Goal: Task Accomplishment & Management: Manage account settings

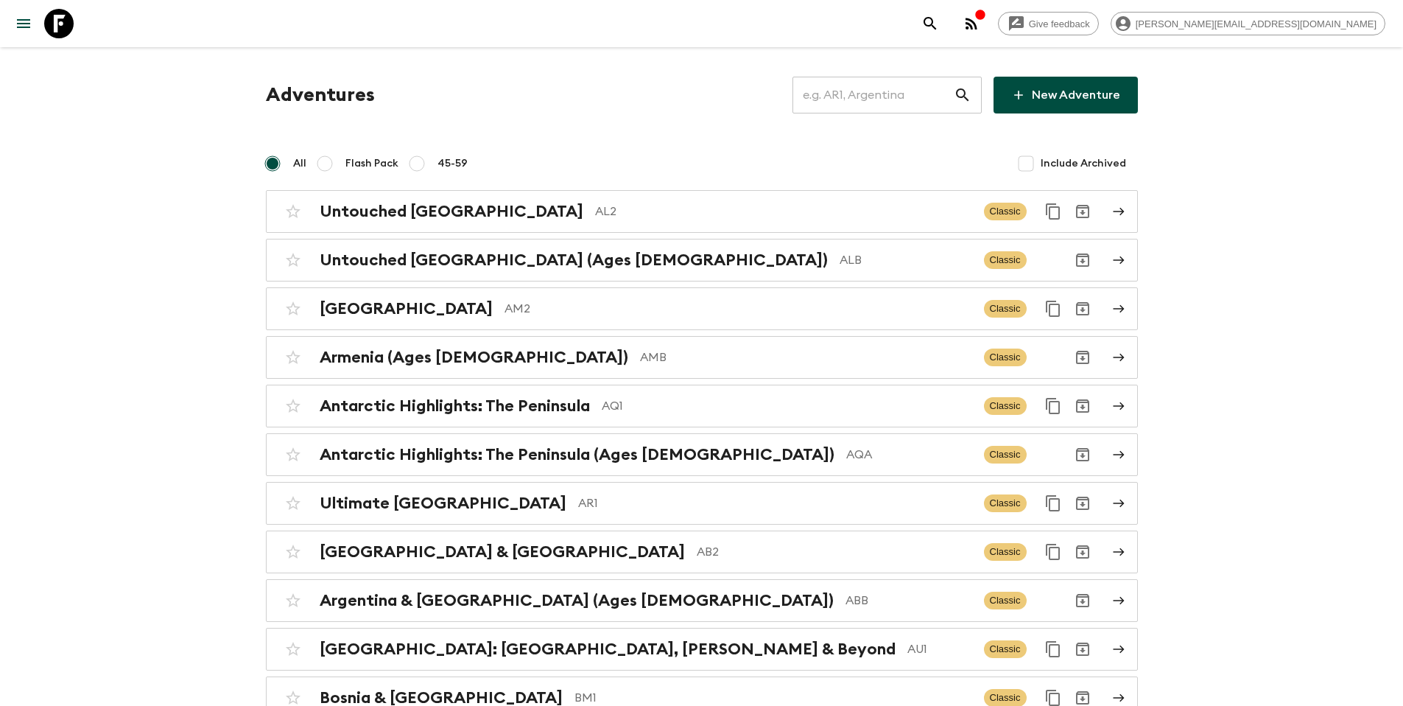
click at [883, 99] on input "text" at bounding box center [872, 94] width 161 height 41
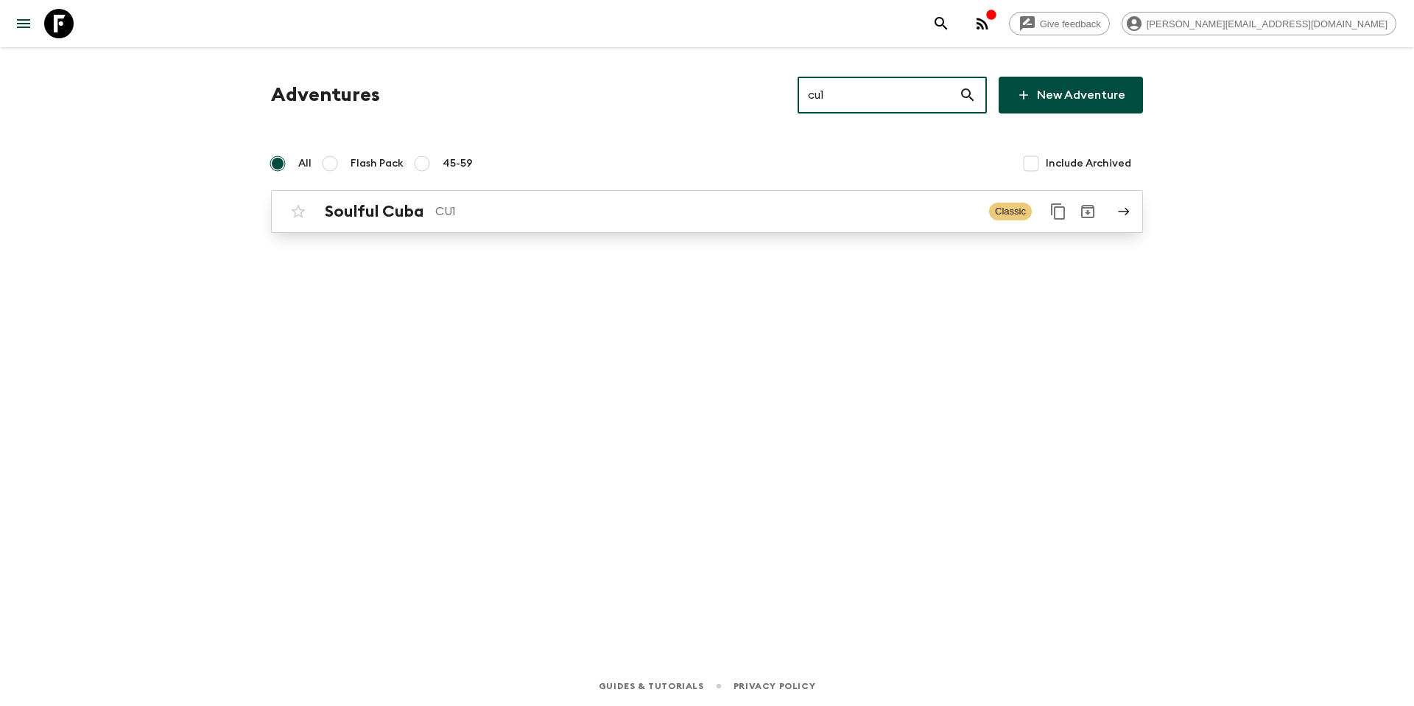
type input "cu1"
click at [781, 205] on p "CU1" at bounding box center [706, 212] width 542 height 18
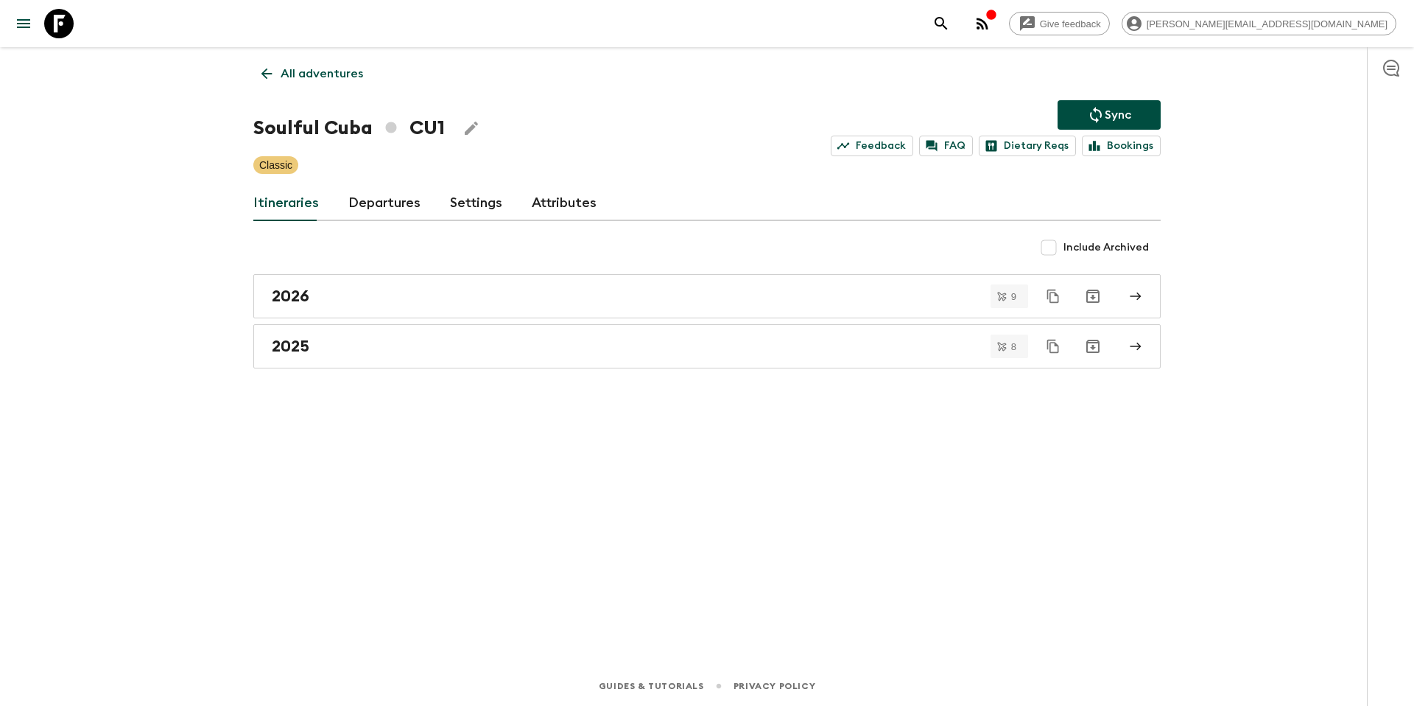
click at [398, 208] on link "Departures" at bounding box center [384, 203] width 72 height 35
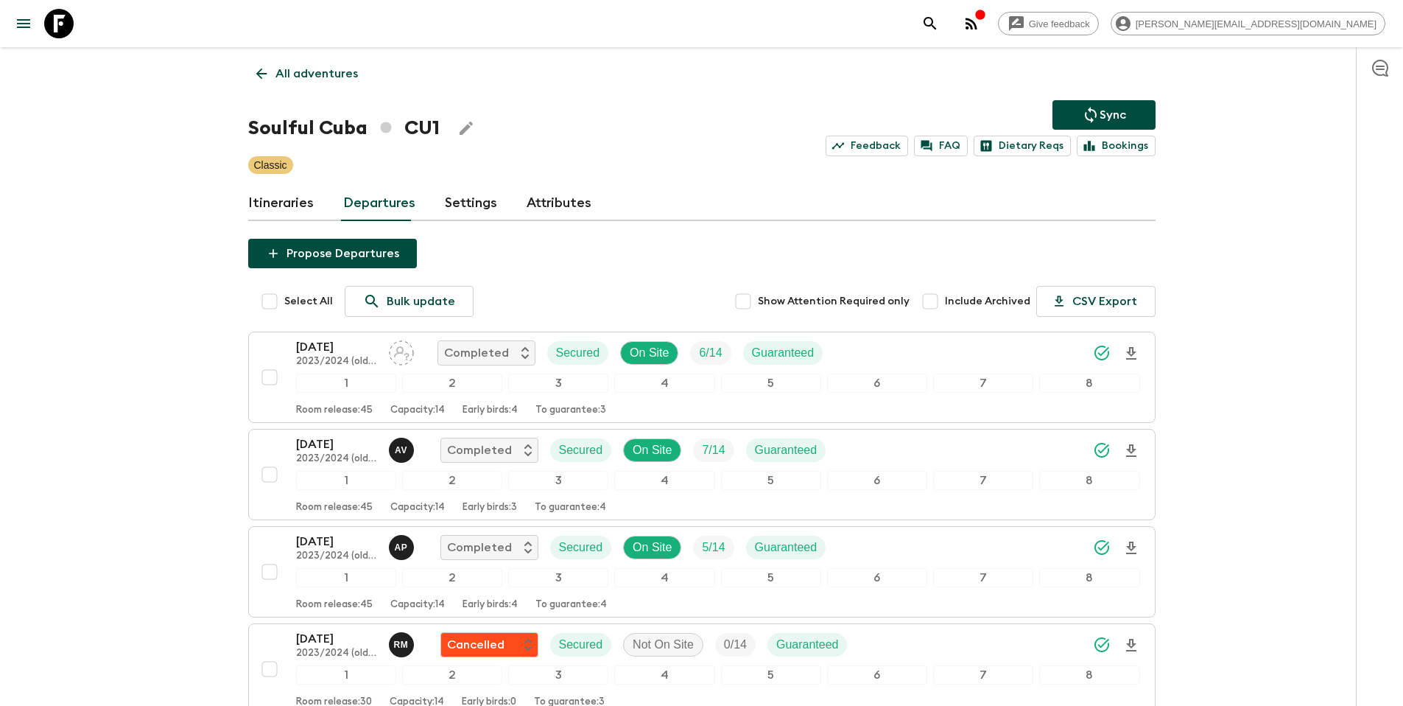
scroll to position [1161, 0]
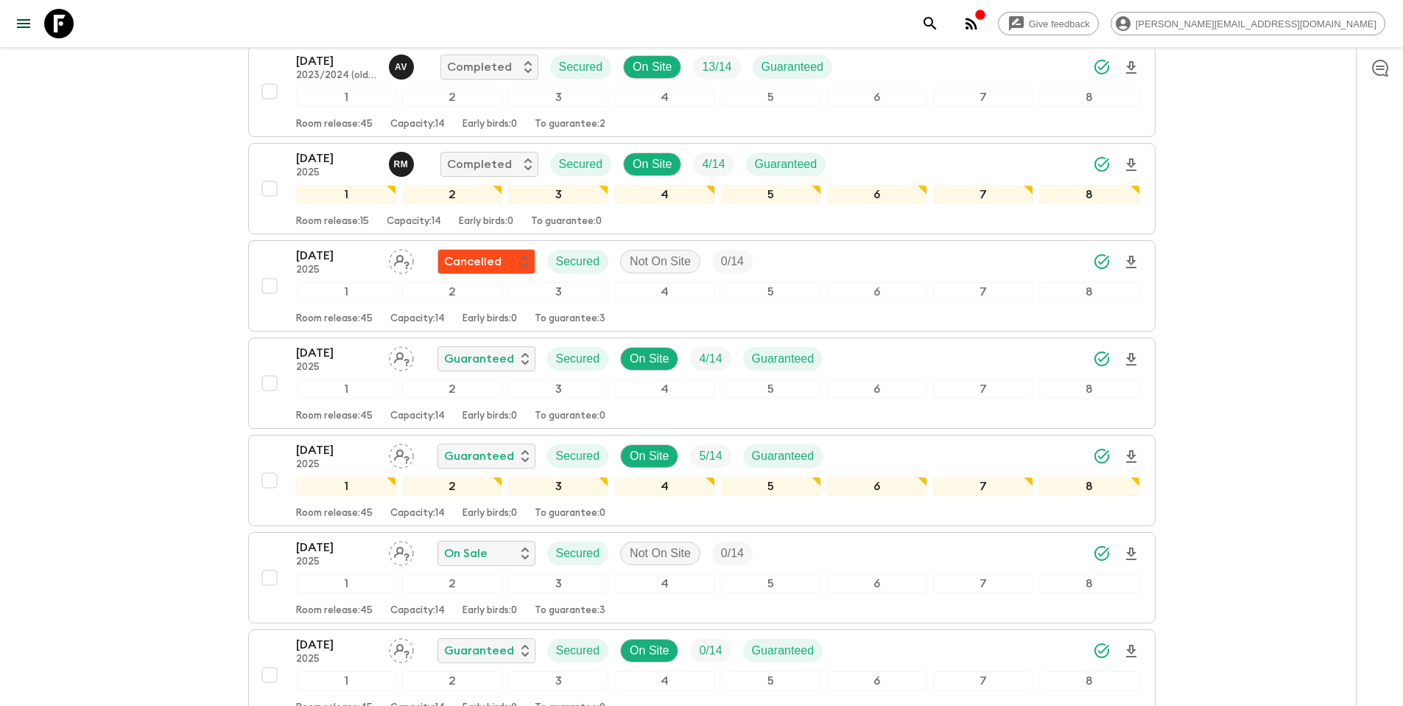
click at [867, 352] on div "[DATE] 2025 Guaranteed Secured On Site 4 / 14 Guaranteed" at bounding box center [718, 358] width 844 height 29
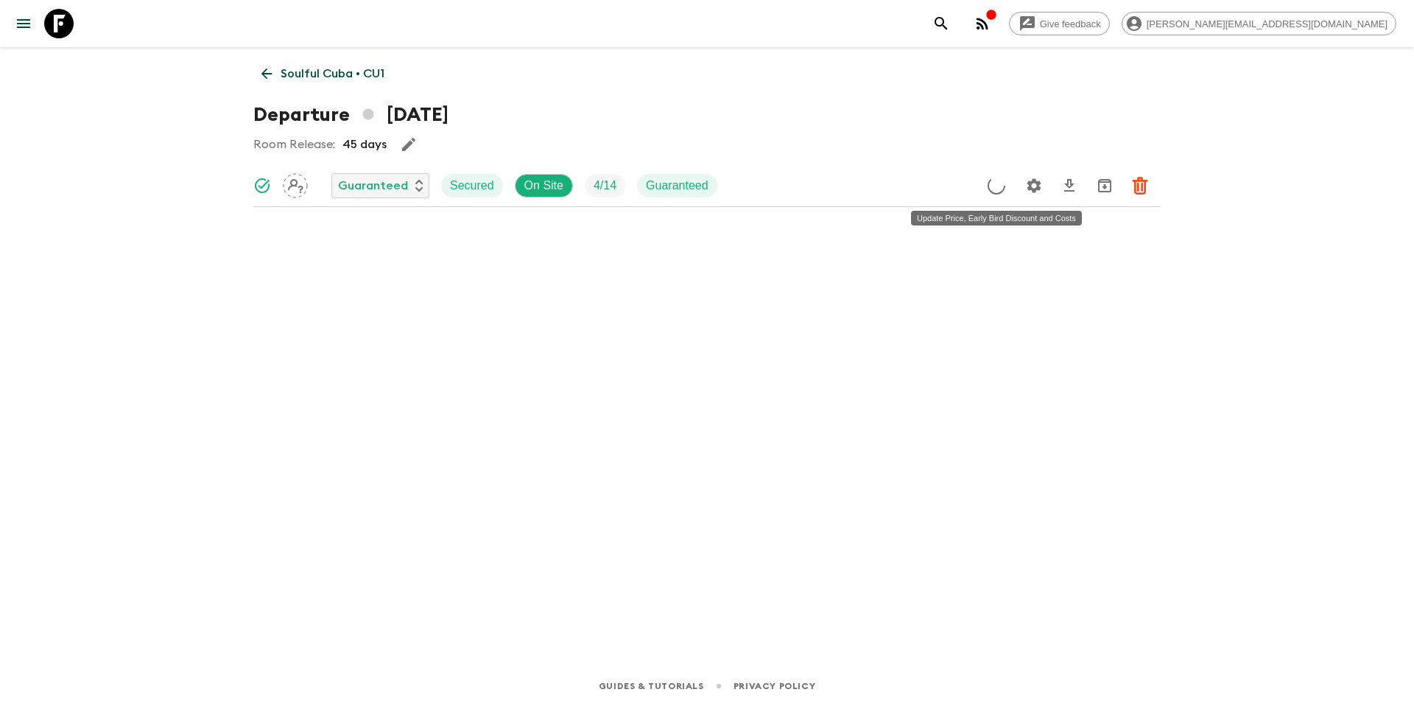
click at [994, 187] on icon "Update Price, Early Bird Discount and Costs" at bounding box center [997, 186] width 18 height 18
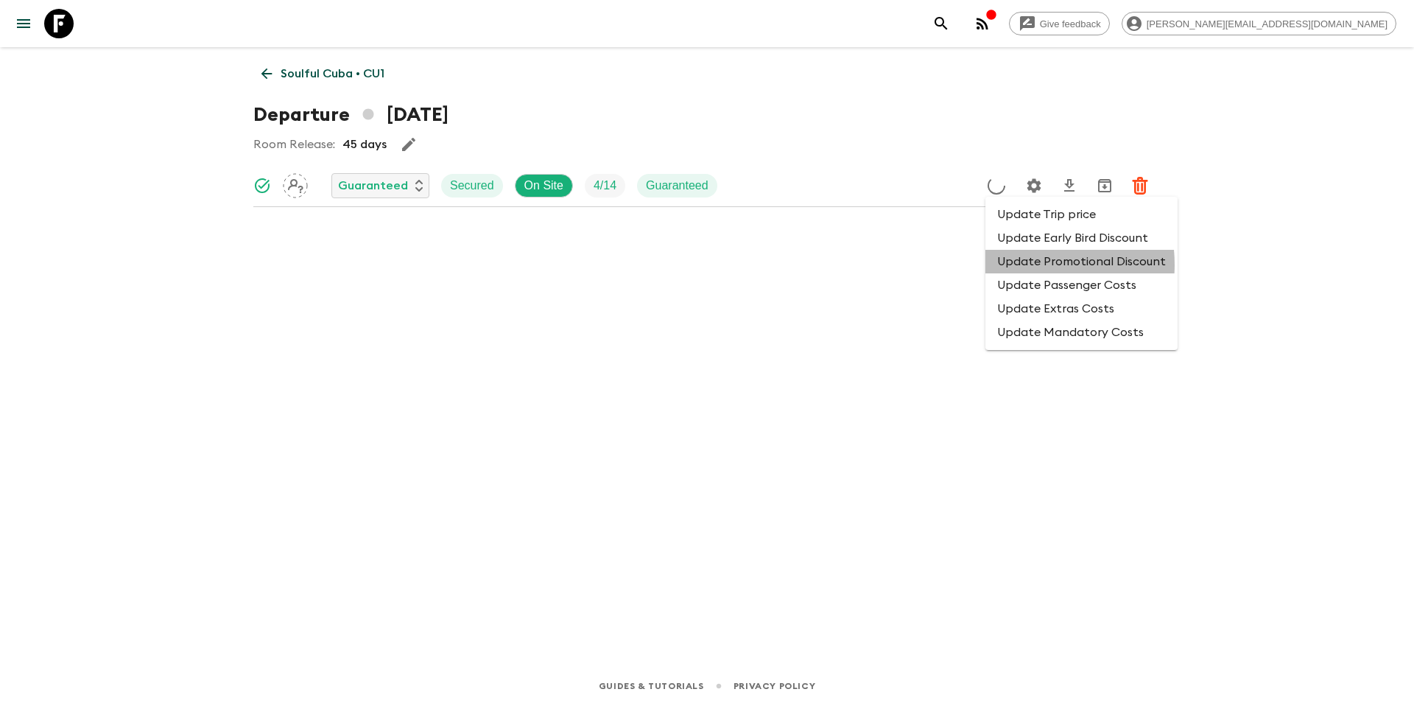
click at [1016, 264] on li "Update Promotional Discount" at bounding box center [1081, 262] width 192 height 24
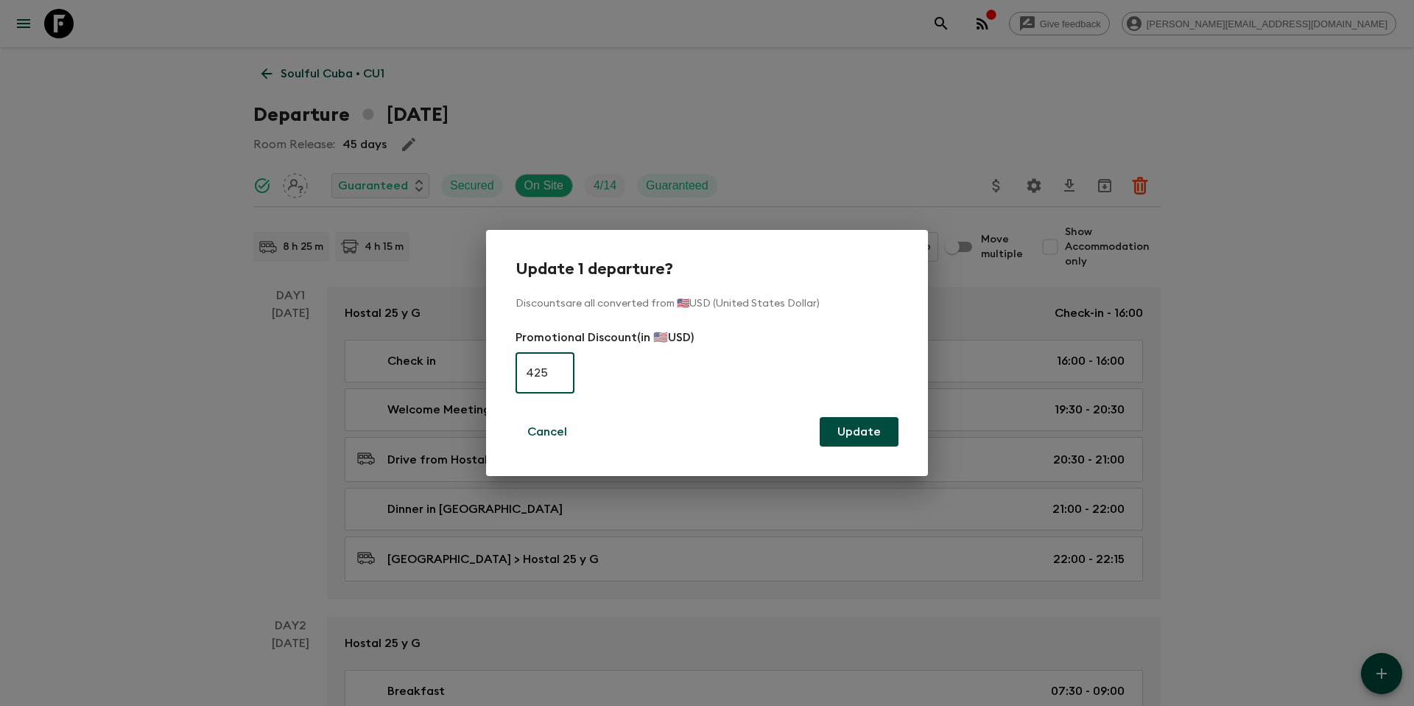
click at [541, 374] on input "425" at bounding box center [545, 372] width 59 height 41
click at [541, 373] on input "425" at bounding box center [545, 372] width 59 height 41
type input "0"
click at [873, 429] on button "Update" at bounding box center [859, 431] width 79 height 29
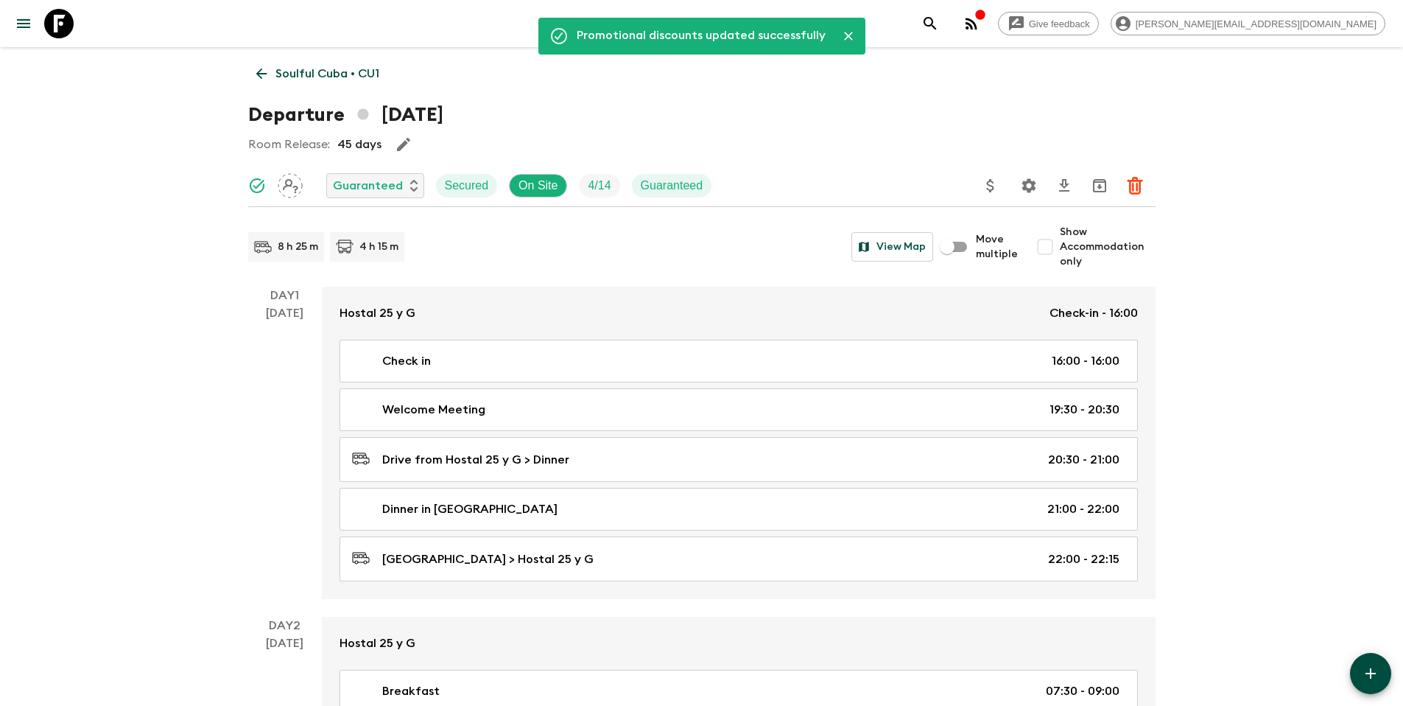
click at [289, 67] on p "Soulful Cuba • CU1" at bounding box center [327, 74] width 104 height 18
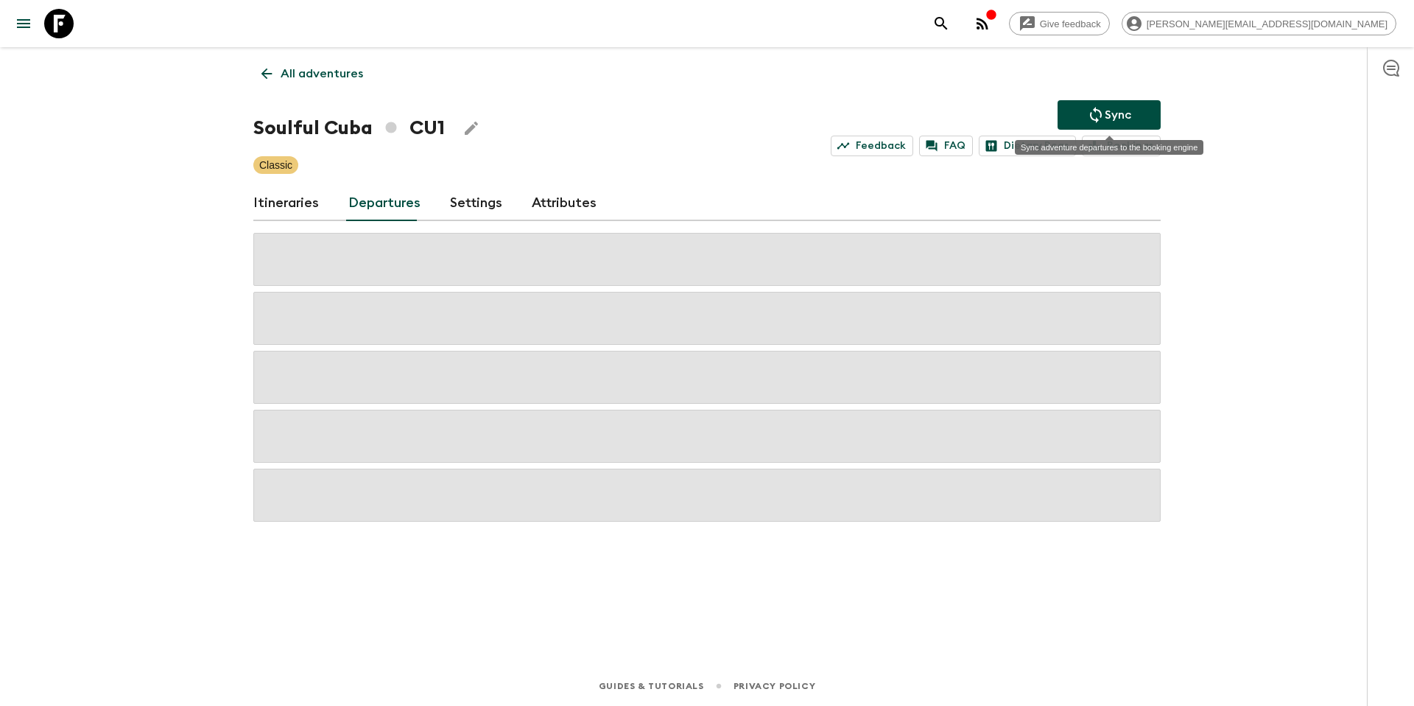
click at [1094, 113] on icon "Sync adventure departures to the booking engine" at bounding box center [1096, 115] width 18 height 18
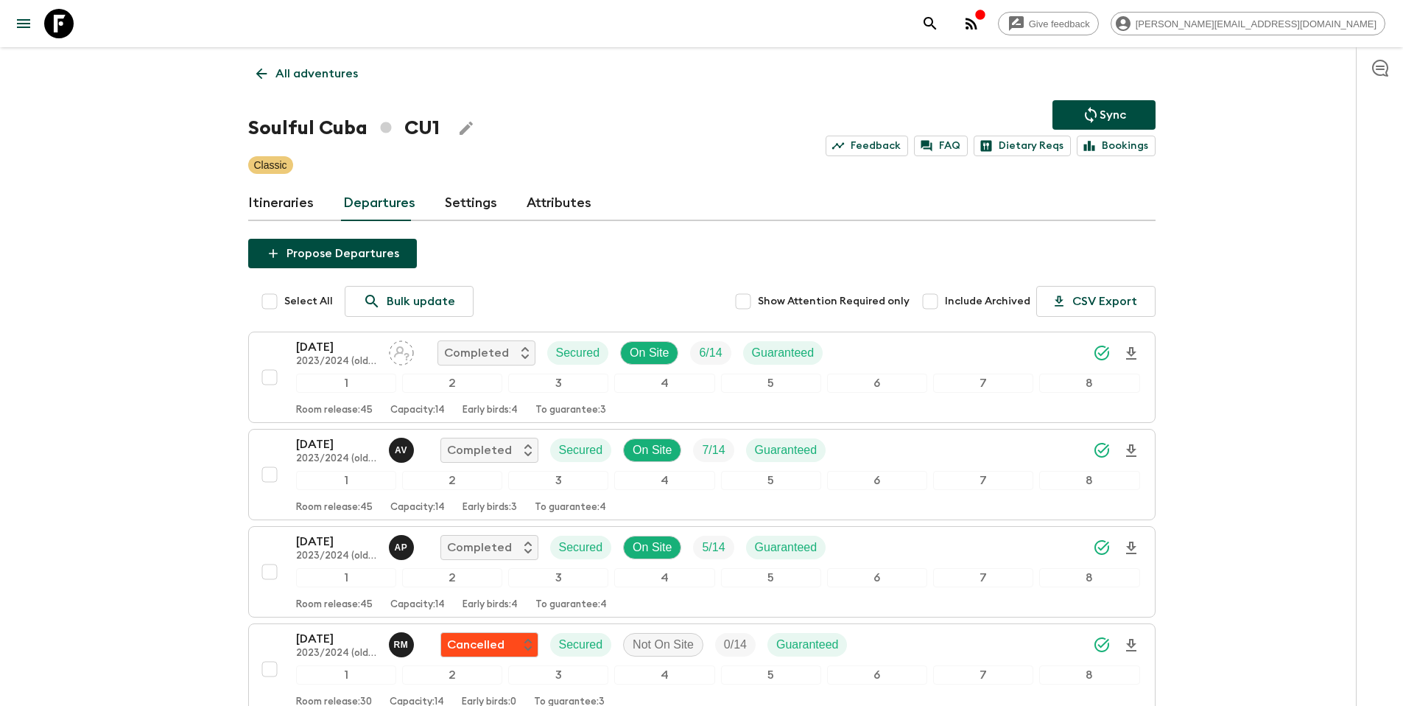
click at [335, 75] on p "All adventures" at bounding box center [316, 74] width 82 height 18
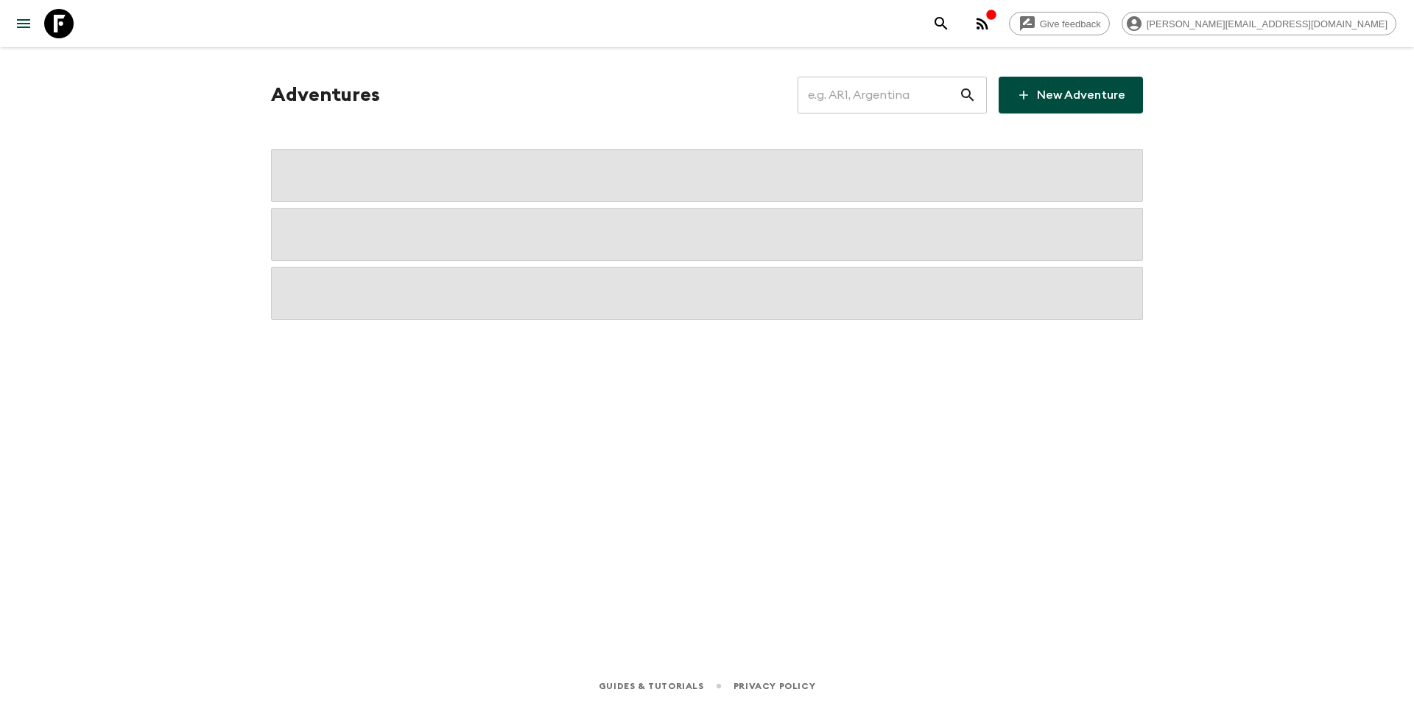
click at [924, 98] on input "text" at bounding box center [878, 94] width 161 height 41
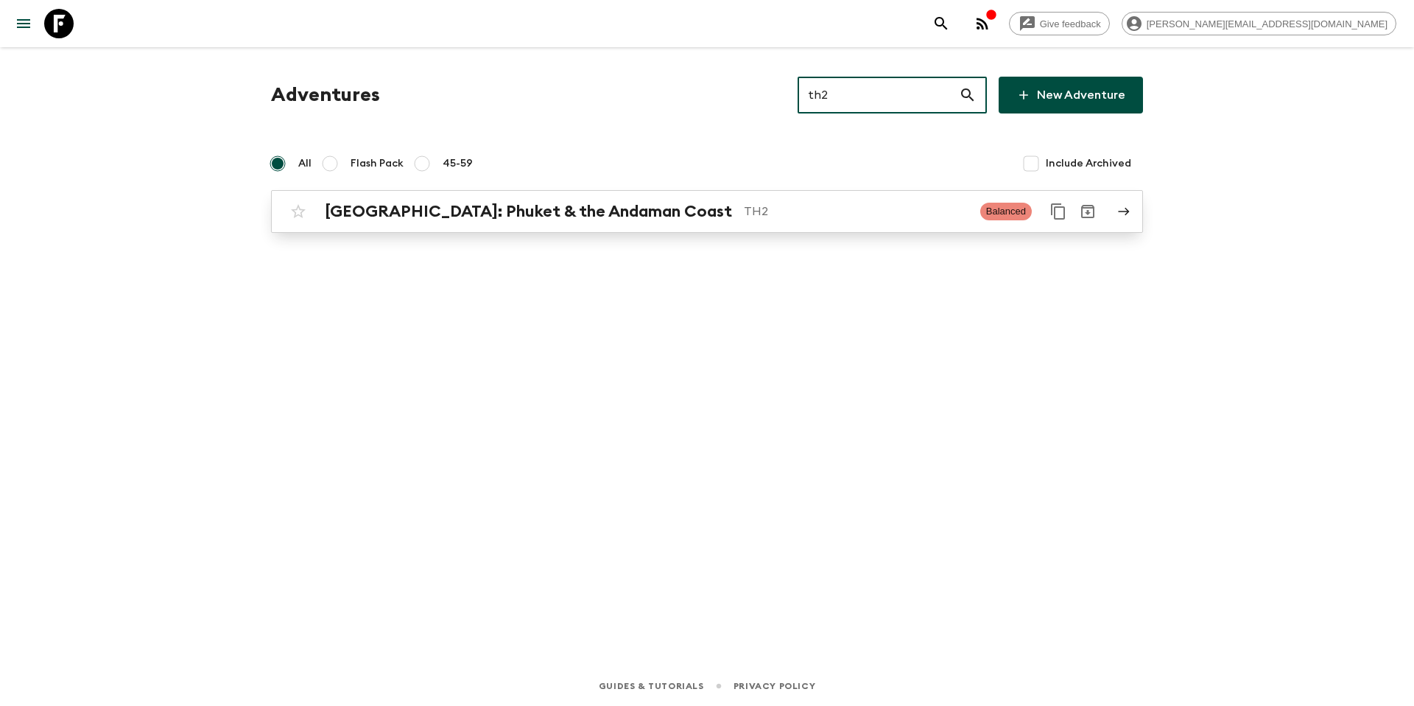
type input "th2"
click at [635, 213] on div "[GEOGRAPHIC_DATA]: Phuket & the Andaman Coast TH2" at bounding box center [647, 211] width 644 height 19
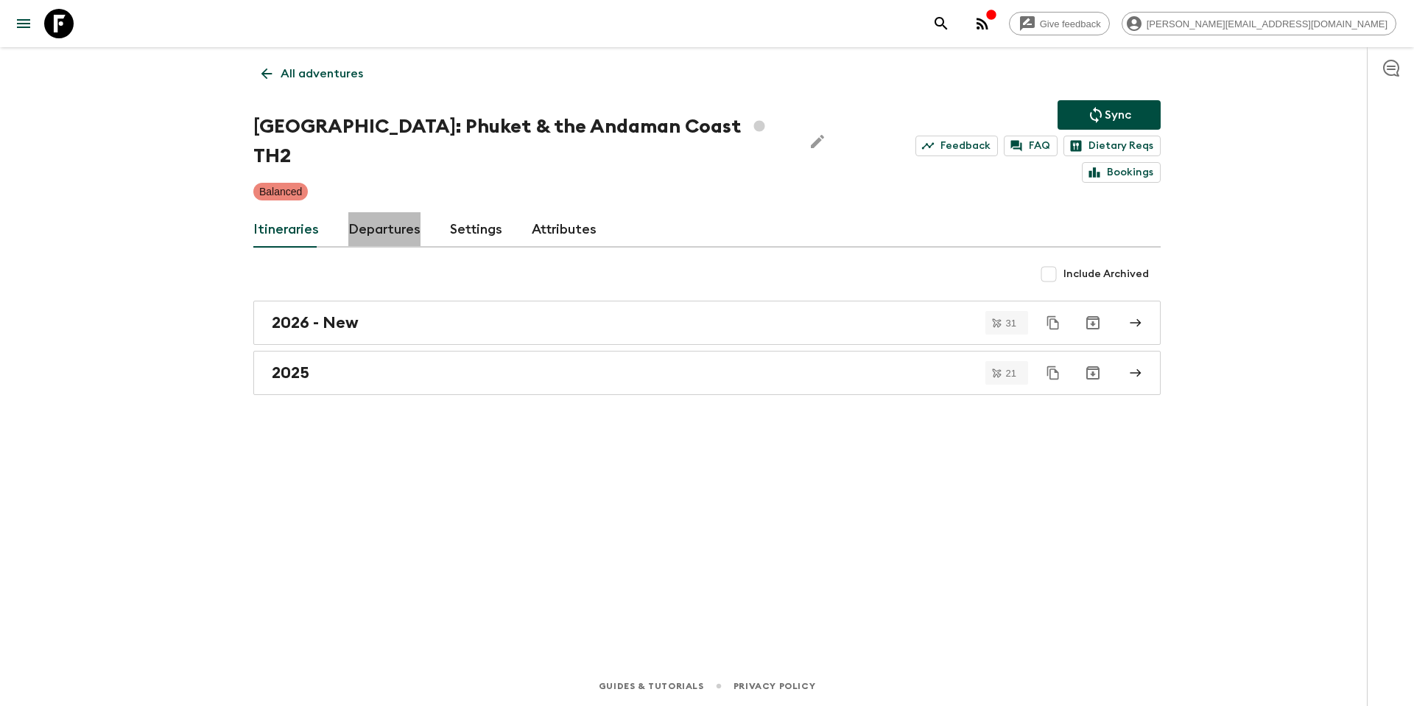
click at [397, 212] on link "Departures" at bounding box center [384, 229] width 72 height 35
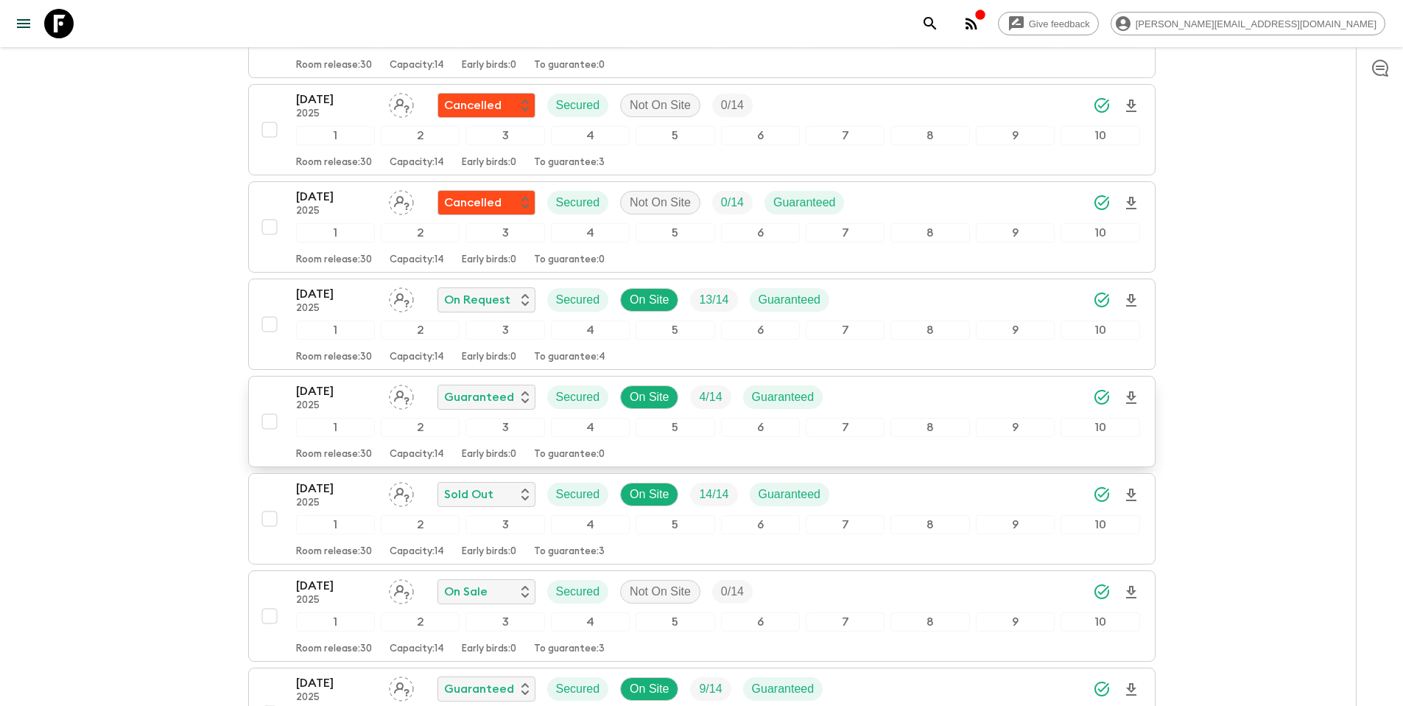
scroll to position [772, 0]
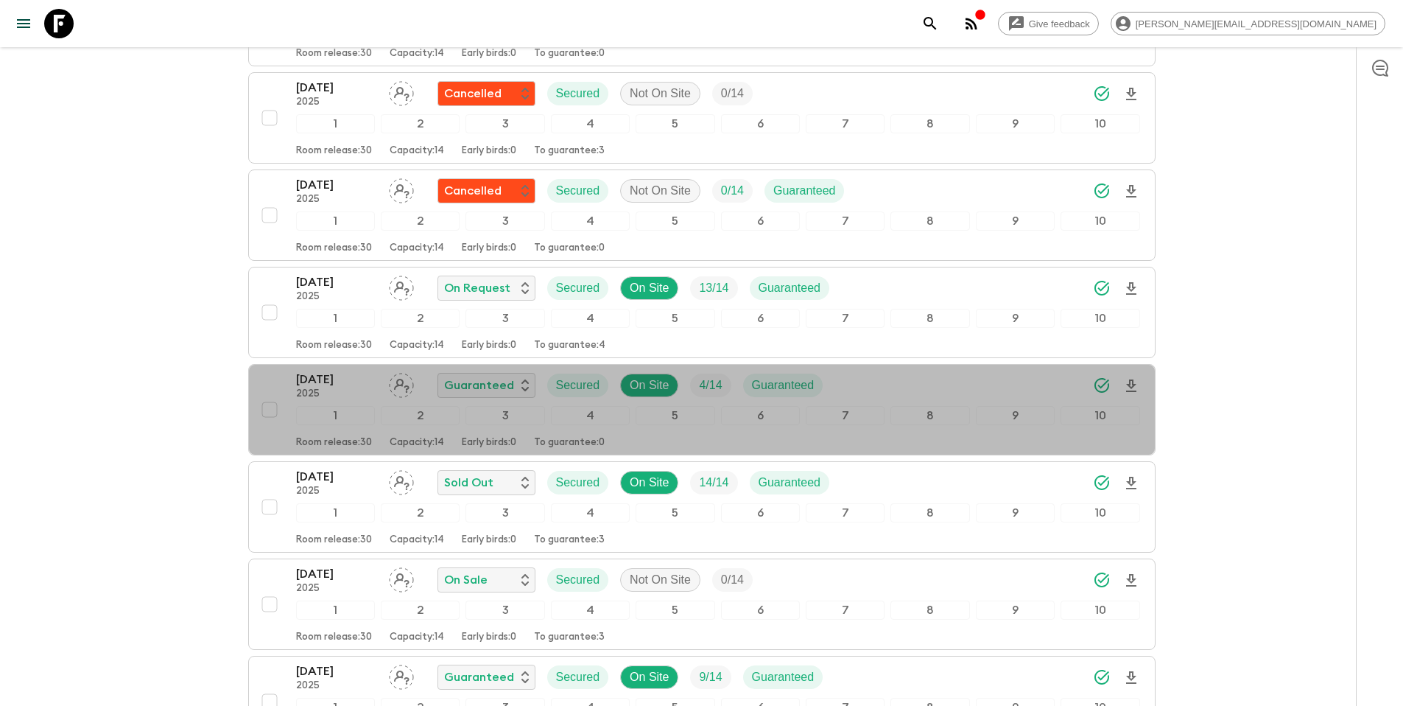
drag, startPoint x: 919, startPoint y: 361, endPoint x: 896, endPoint y: 363, distance: 23.7
click at [919, 370] on div "[DATE] 2025 Guaranteed Secured On Site 4 / 14 Guaranteed" at bounding box center [718, 384] width 844 height 29
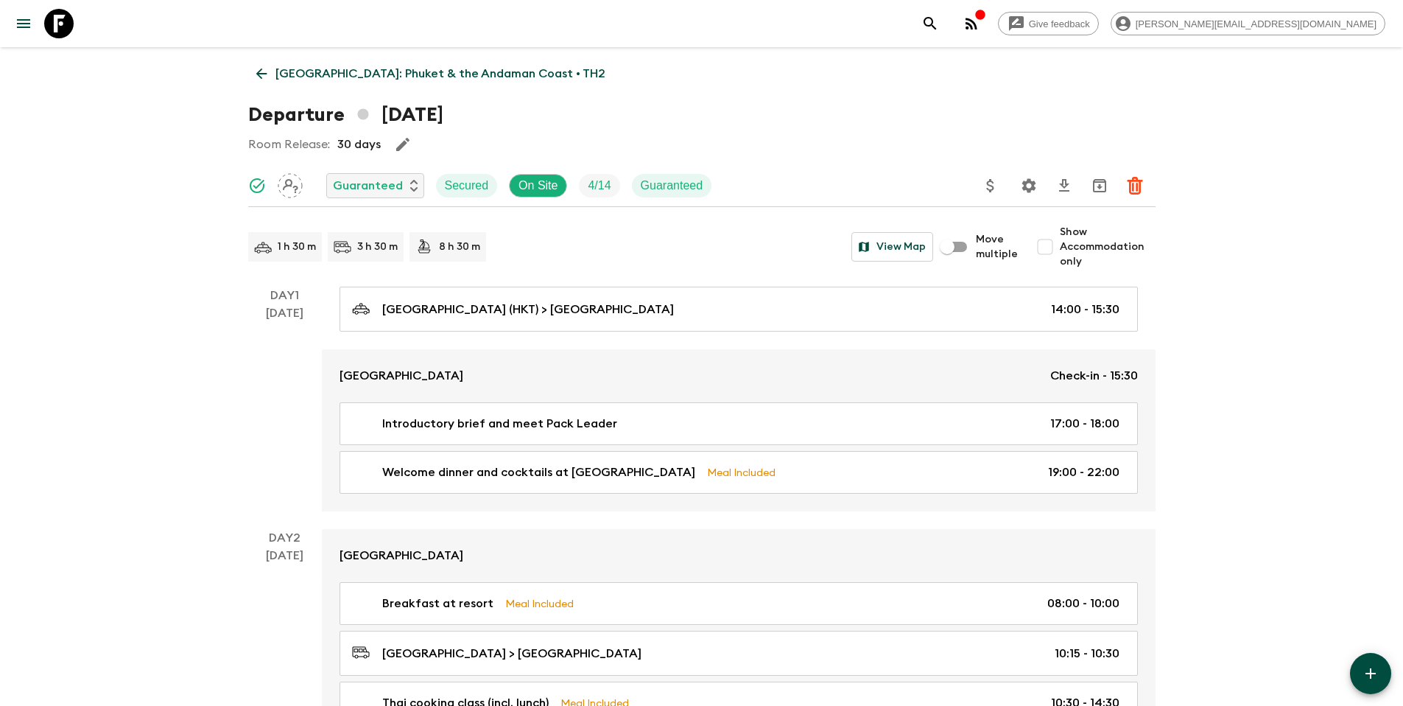
click at [996, 189] on icon "Update Price, Early Bird Discount and Costs" at bounding box center [991, 186] width 18 height 18
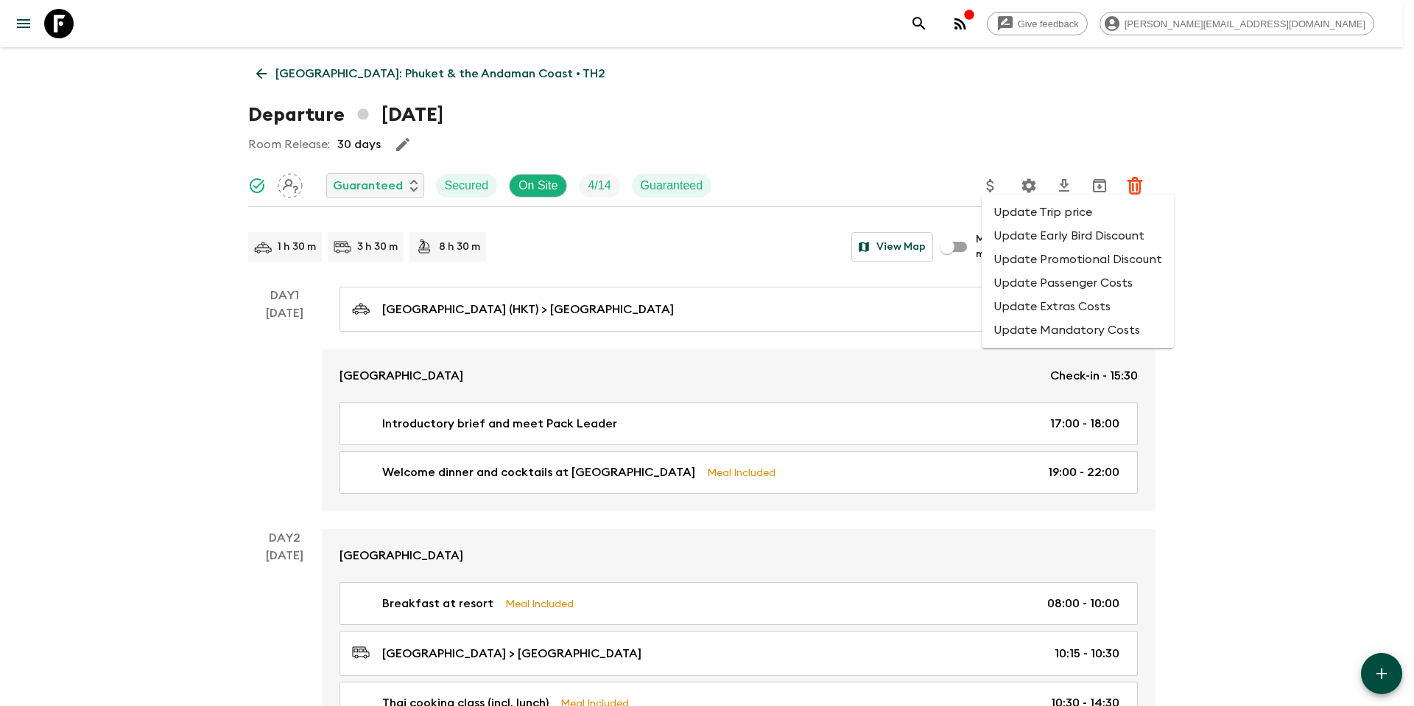
click at [1005, 260] on li "Update Promotional Discount" at bounding box center [1078, 259] width 192 height 24
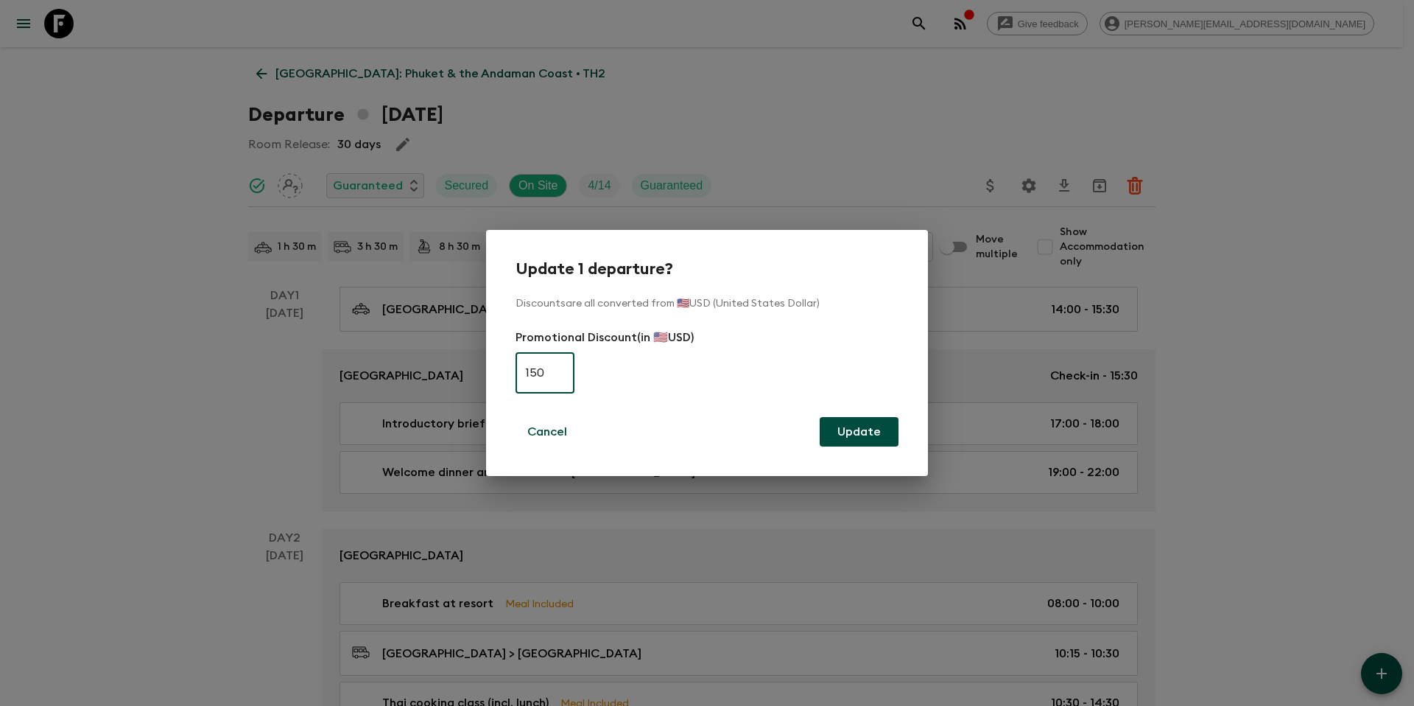
click at [541, 374] on input "150" at bounding box center [545, 372] width 59 height 41
type input "0"
click at [874, 428] on button "Update" at bounding box center [859, 431] width 79 height 29
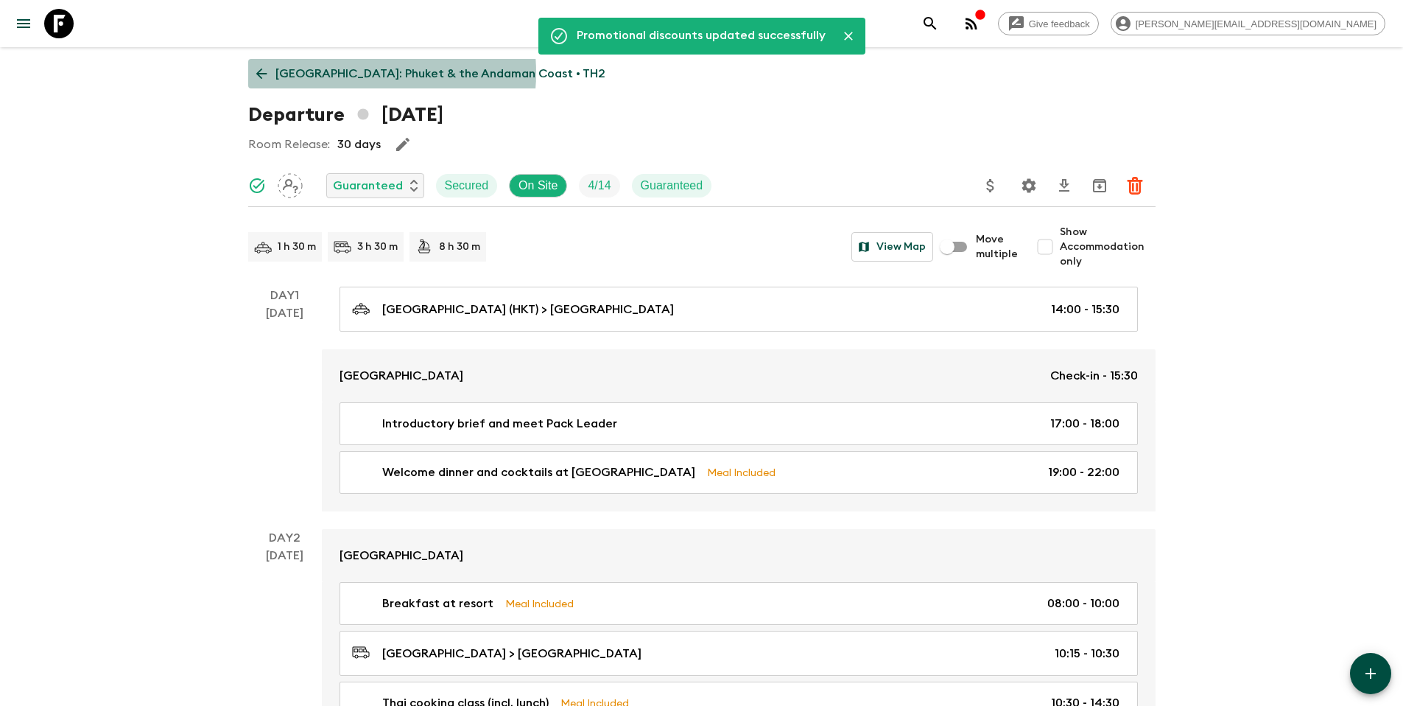
click at [352, 73] on p "[GEOGRAPHIC_DATA]: Phuket & the Andaman Coast • TH2" at bounding box center [440, 74] width 330 height 18
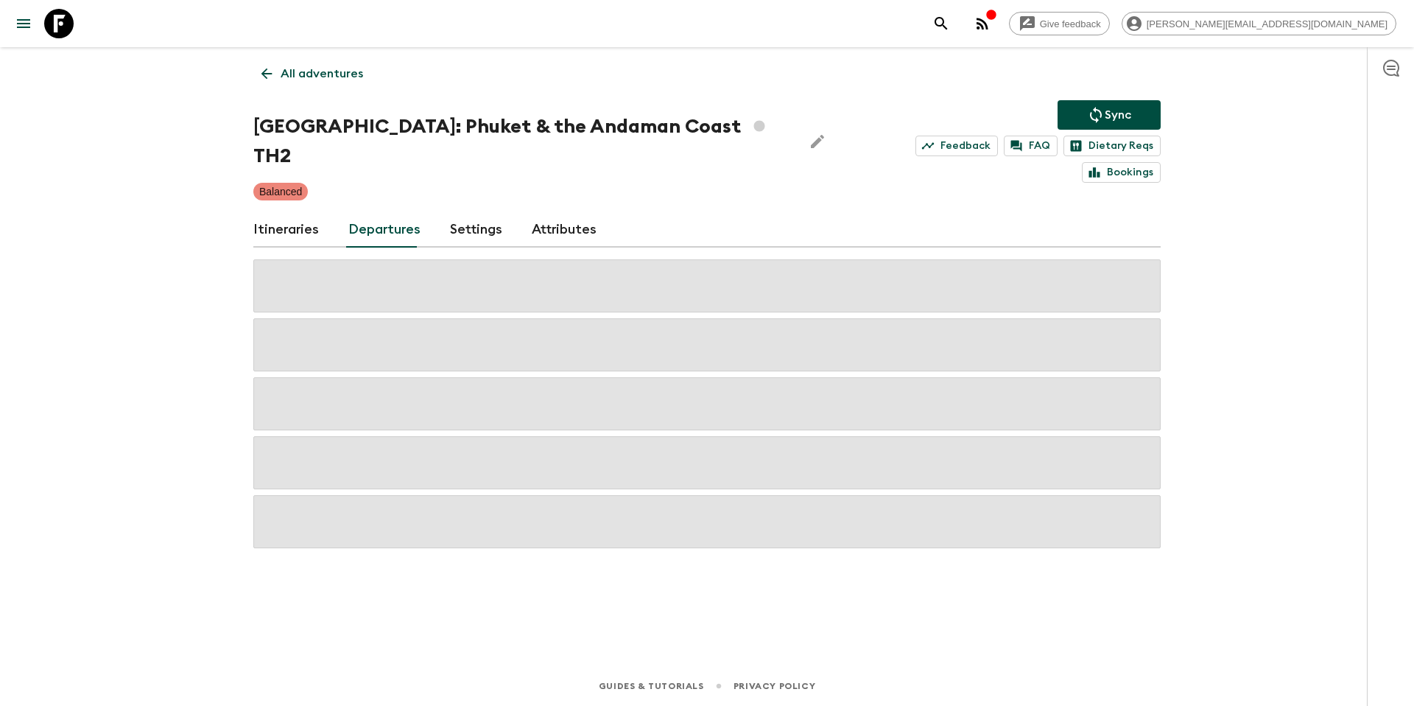
click at [1111, 113] on p "Sync" at bounding box center [1118, 115] width 27 height 18
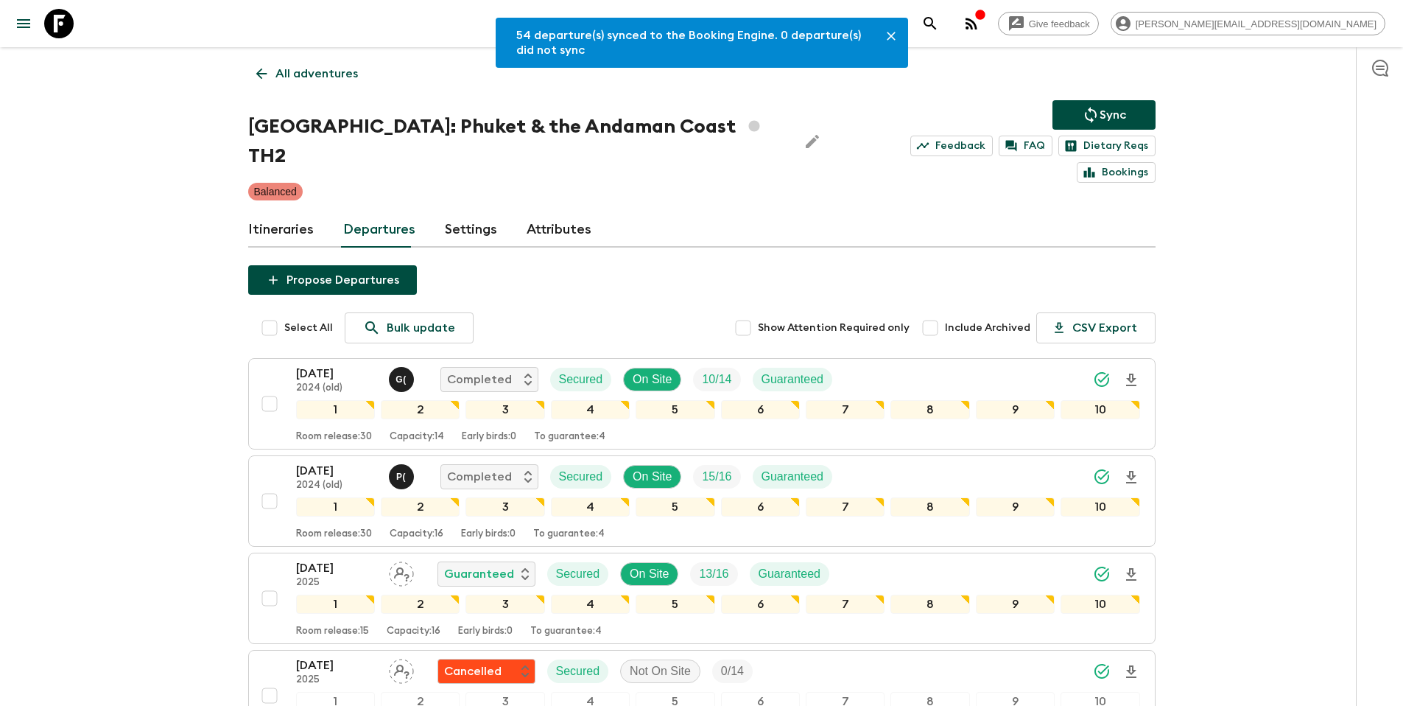
click at [282, 76] on p "All adventures" at bounding box center [316, 74] width 82 height 18
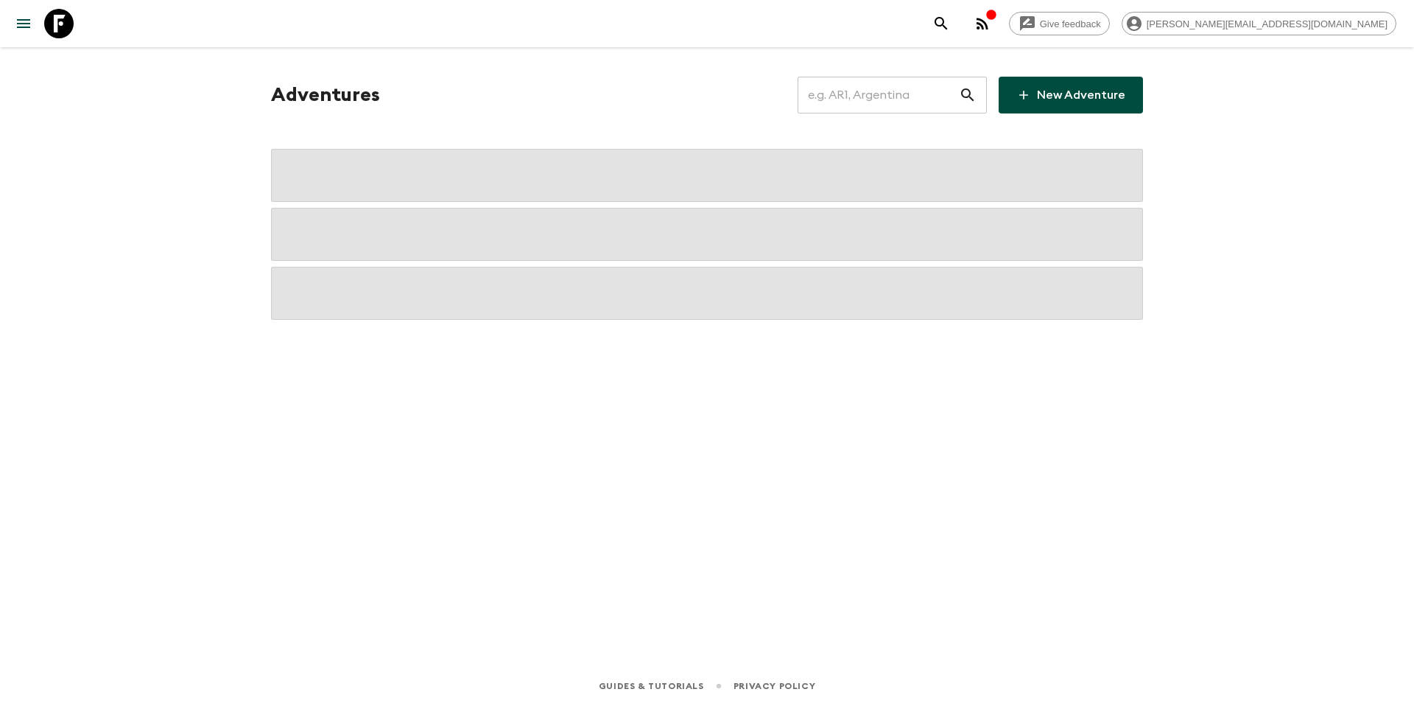
click at [876, 98] on input "text" at bounding box center [878, 94] width 161 height 41
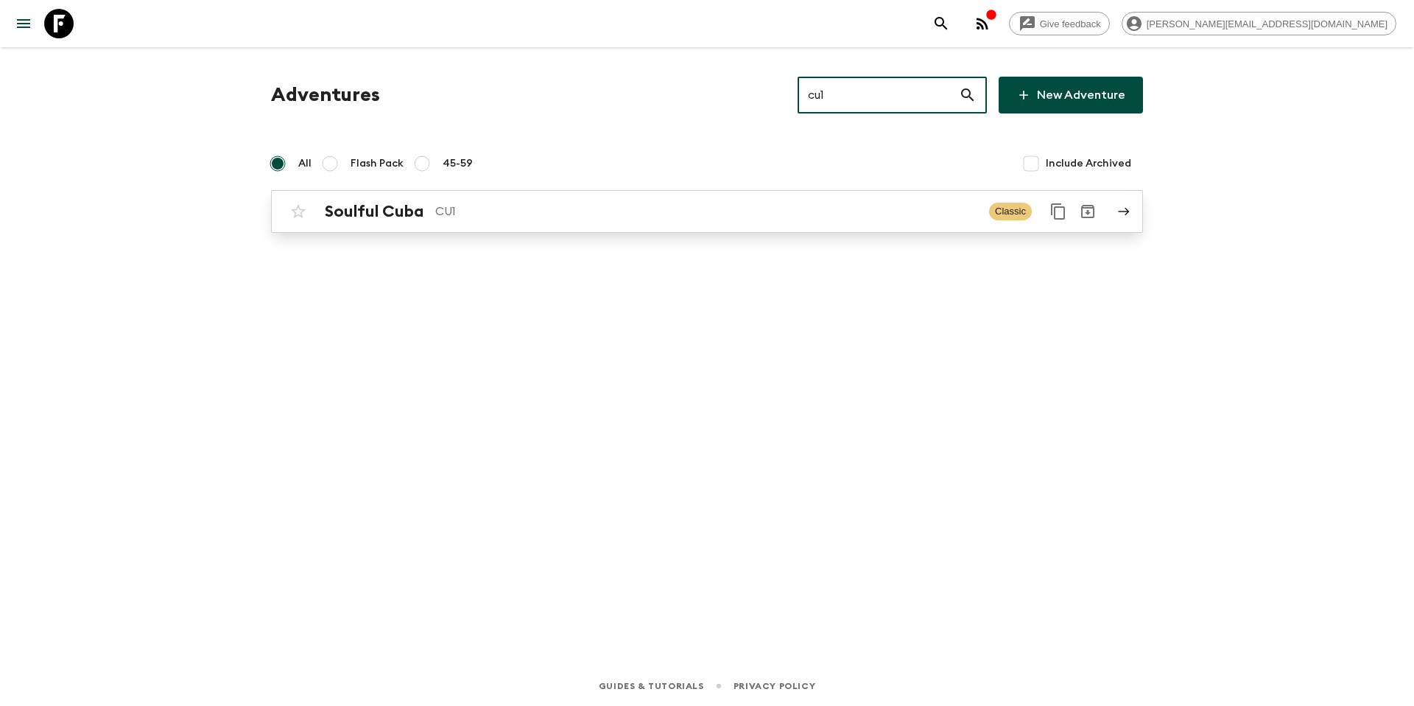
type input "cu1"
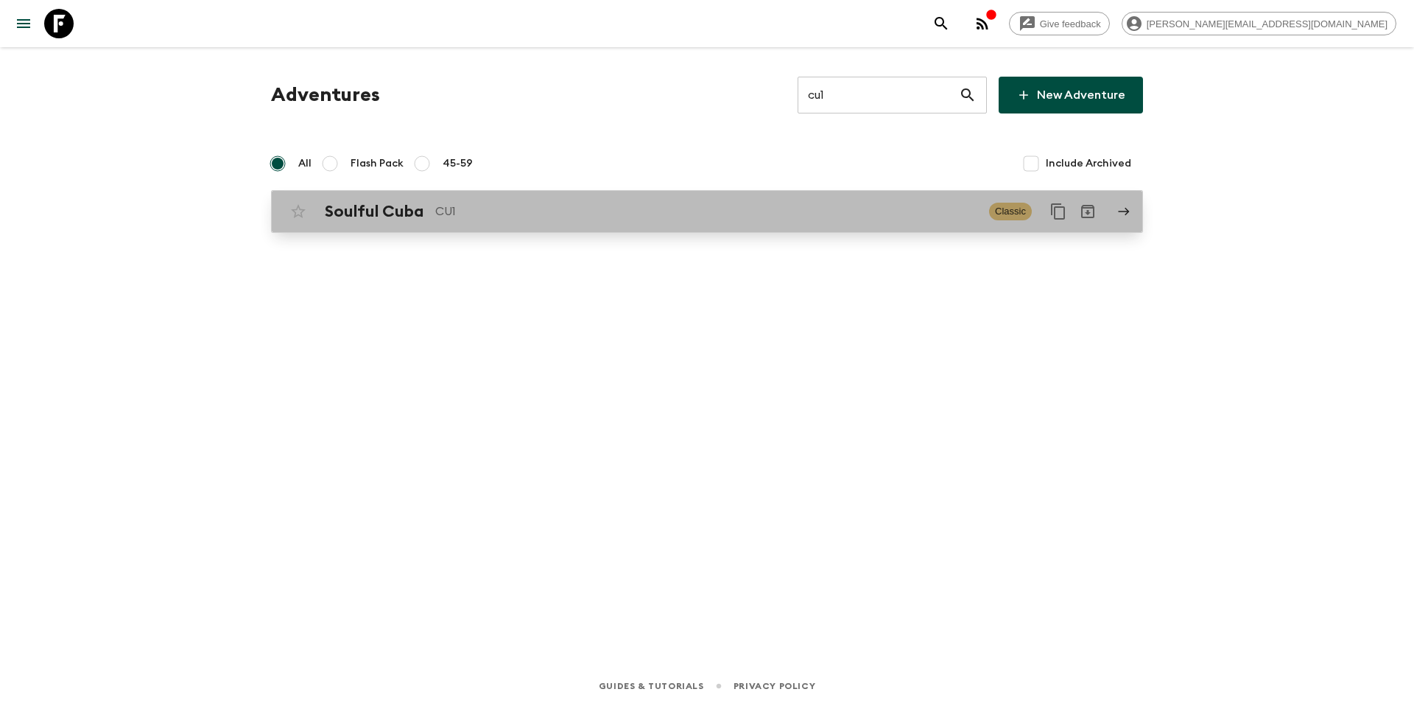
click at [674, 219] on p "CU1" at bounding box center [706, 212] width 542 height 18
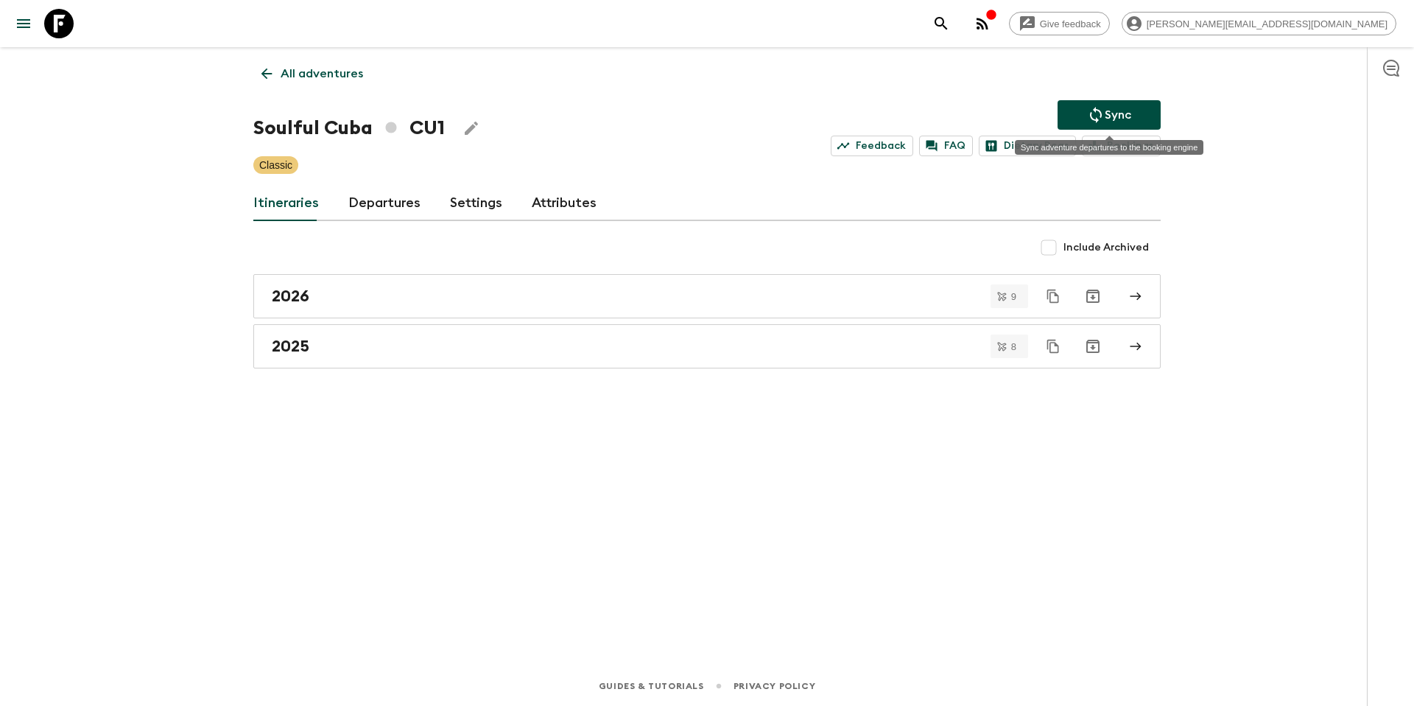
click at [1080, 112] on button "Sync" at bounding box center [1109, 114] width 103 height 29
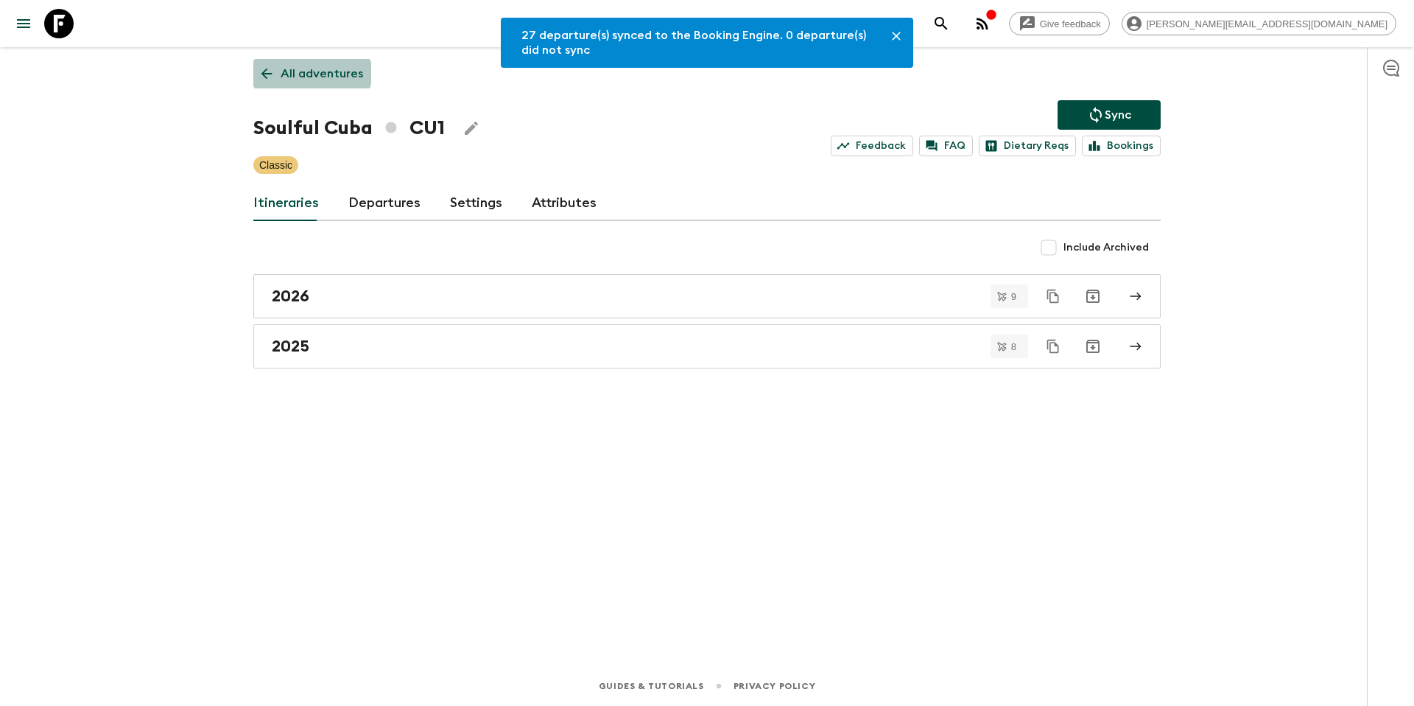
click at [311, 73] on p "All adventures" at bounding box center [322, 74] width 82 height 18
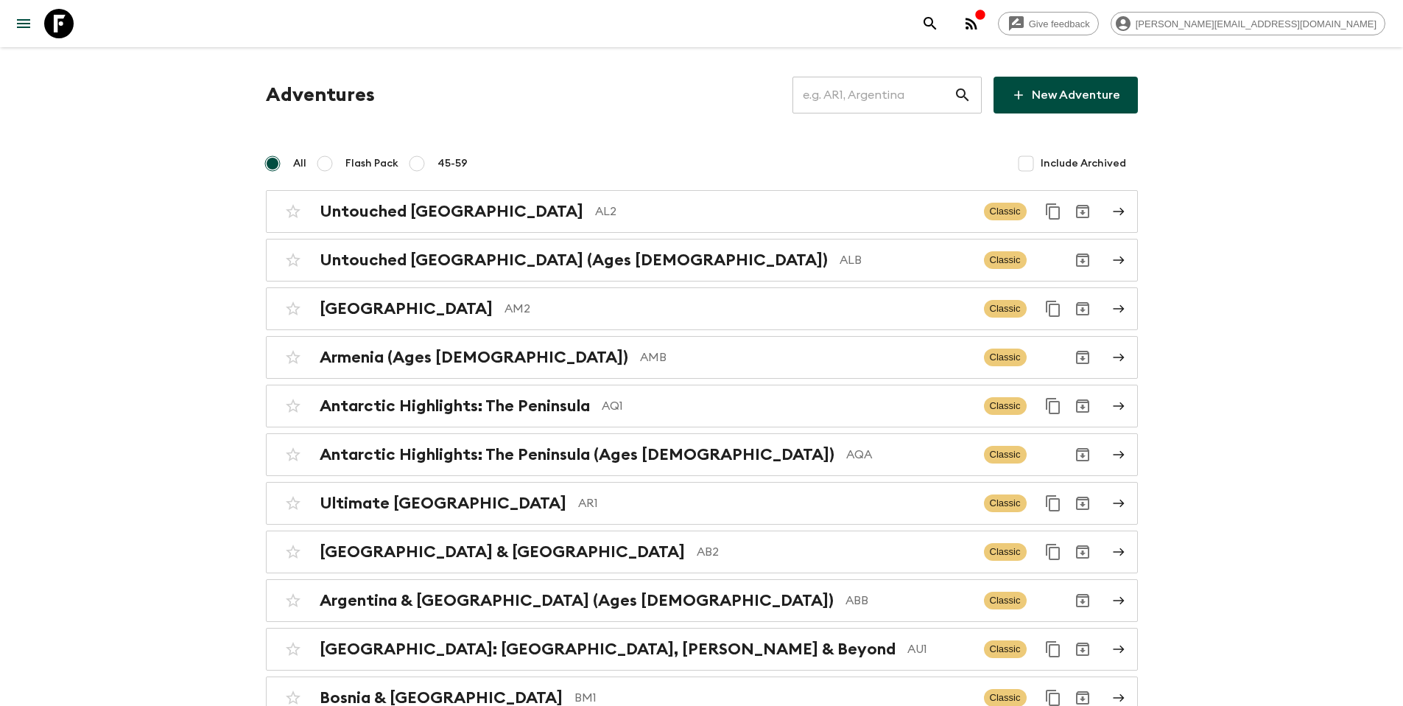
click at [899, 98] on input "text" at bounding box center [872, 94] width 161 height 41
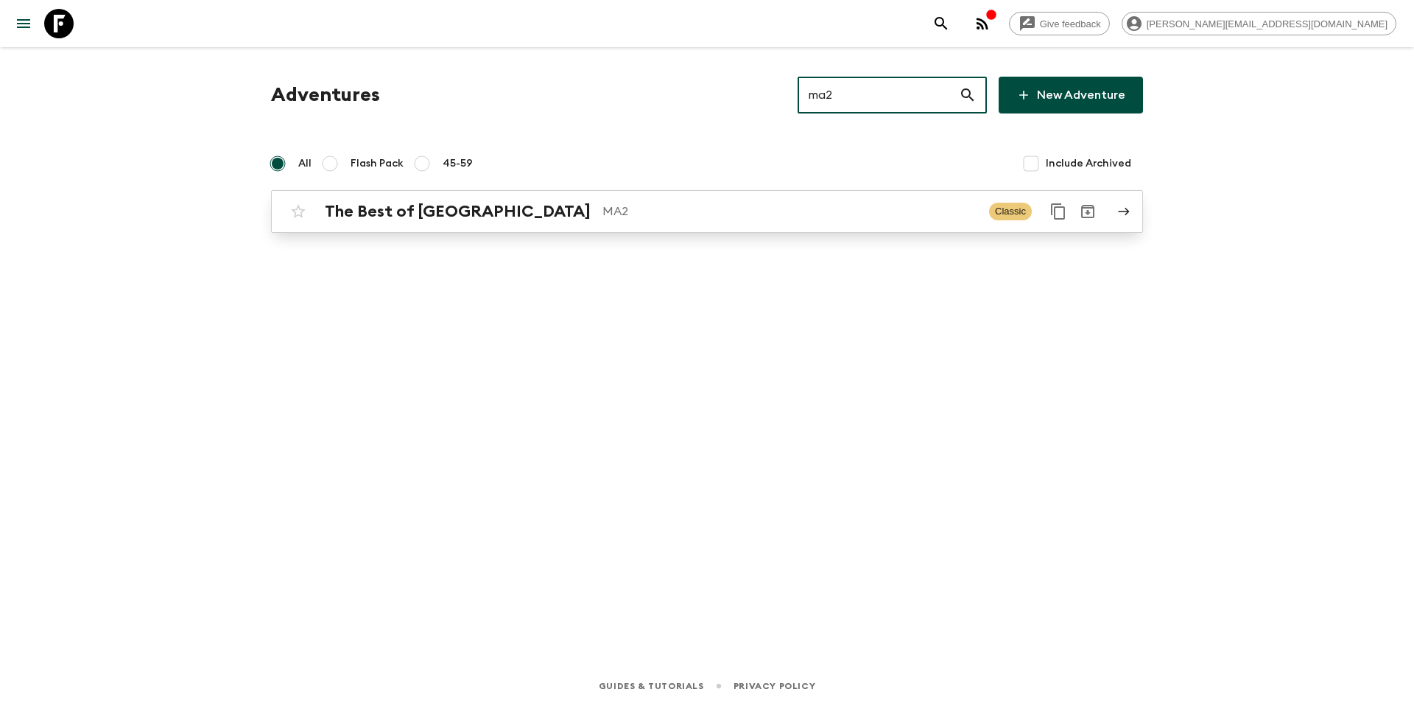
type input "ma2"
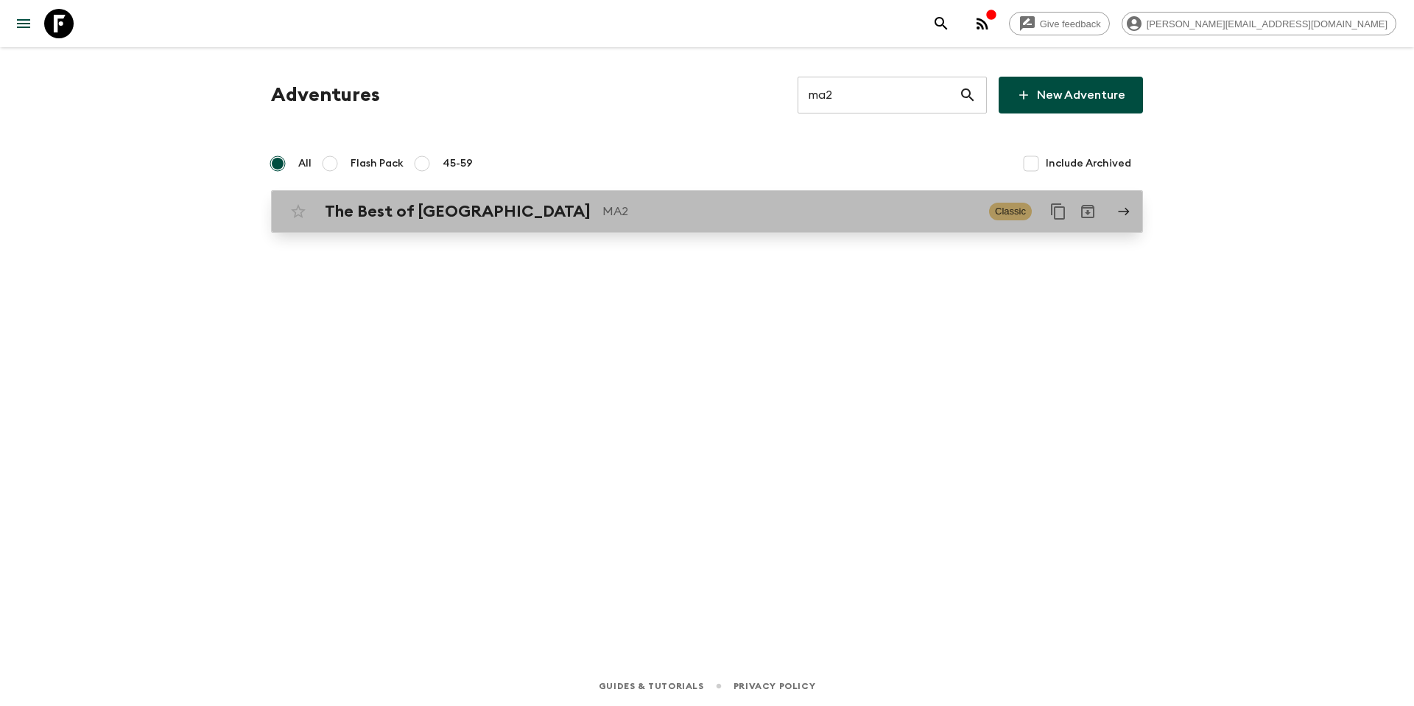
click at [820, 211] on p "MA2" at bounding box center [789, 212] width 375 height 18
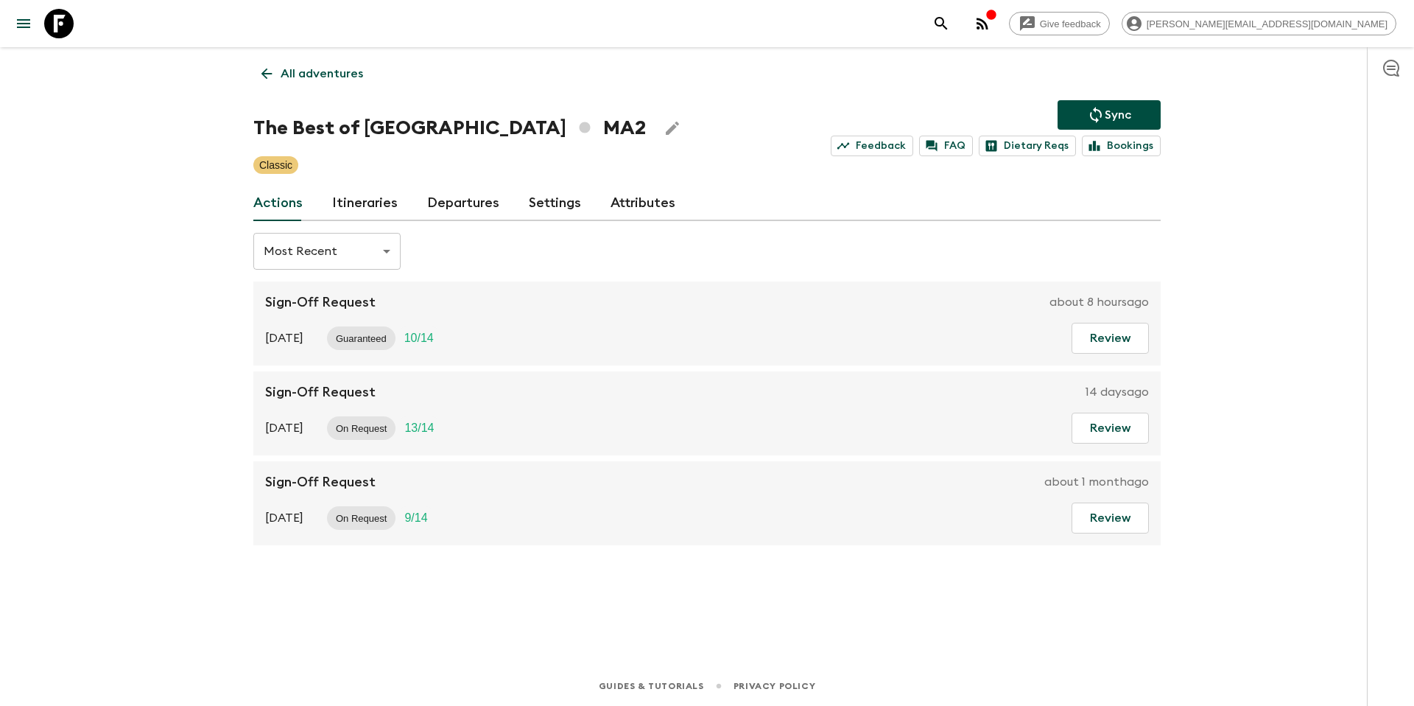
click at [443, 197] on link "Departures" at bounding box center [463, 203] width 72 height 35
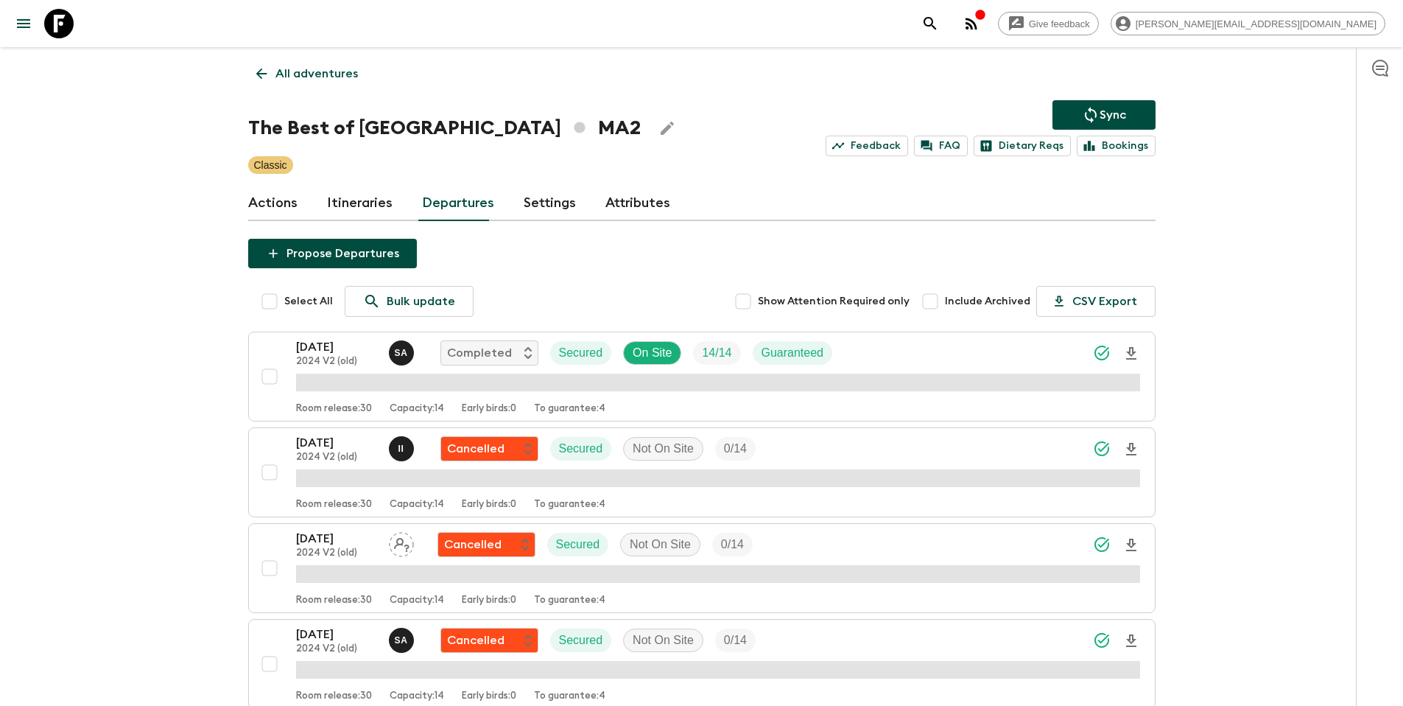
scroll to position [2770, 0]
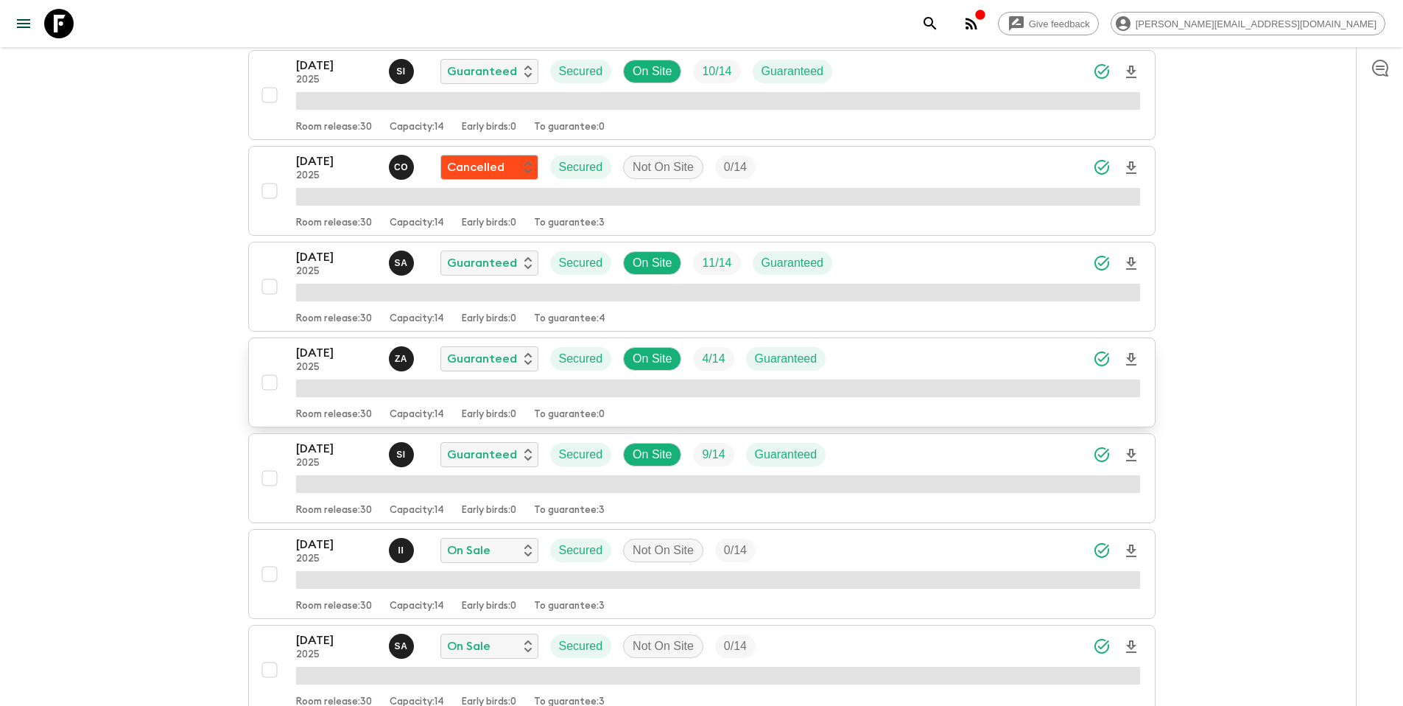
click at [979, 348] on div "[DATE] 2025 Z A Guaranteed Secured On Site 4 / 14 Guaranteed" at bounding box center [718, 358] width 844 height 29
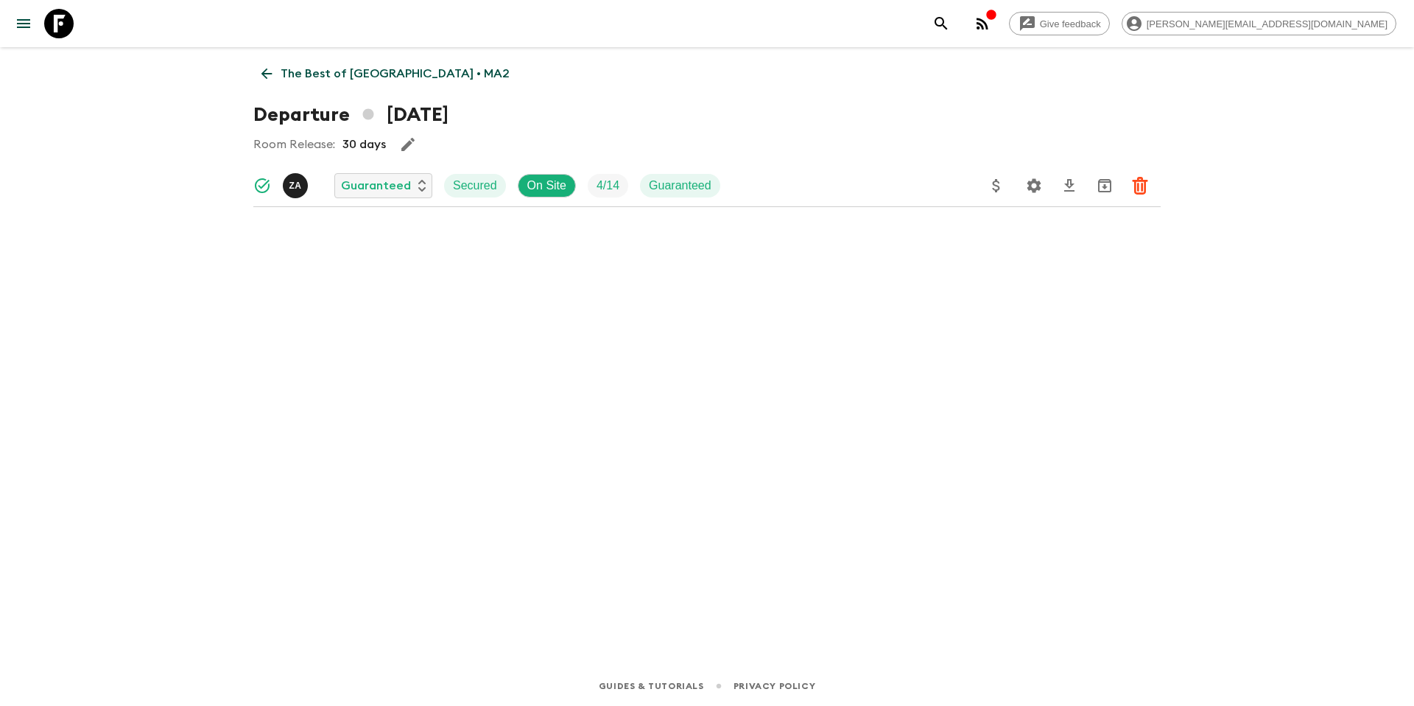
click at [997, 186] on icon "Update Price, Early Bird Discount and Costs" at bounding box center [995, 185] width 7 height 13
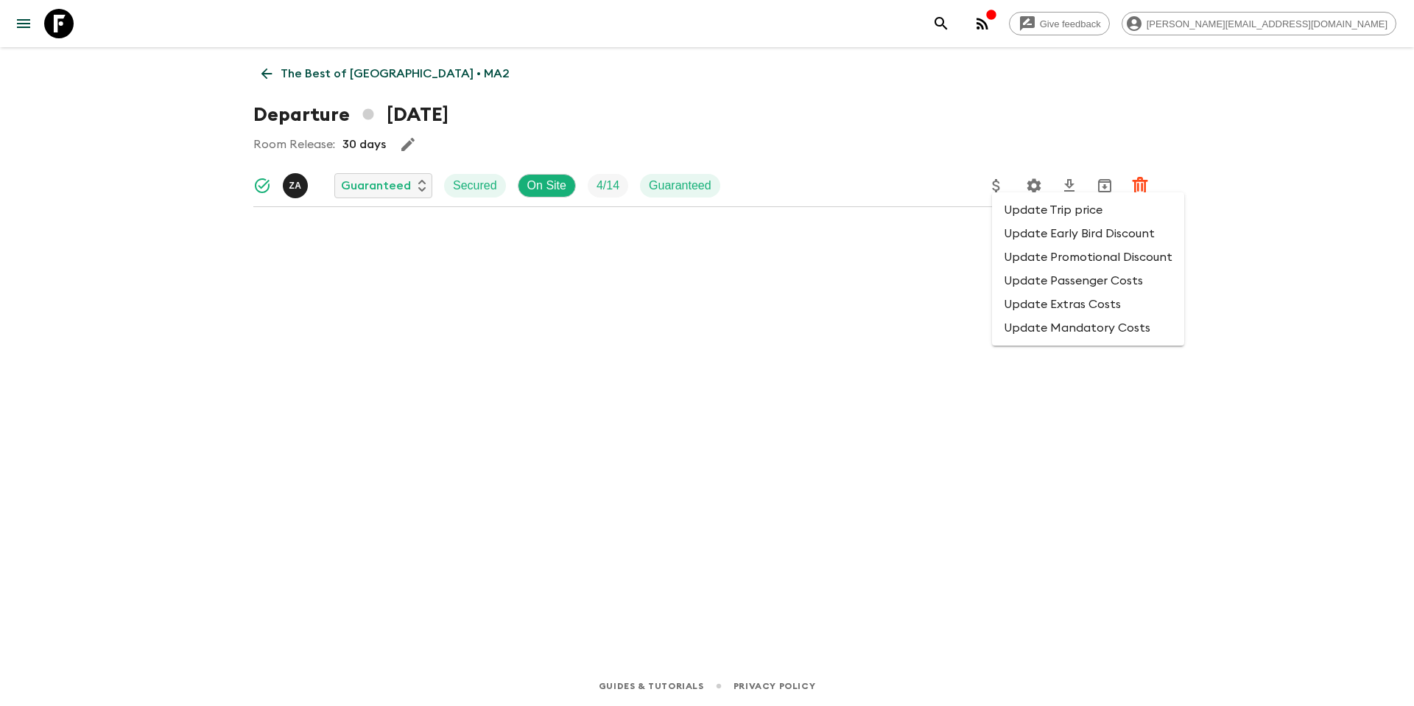
click at [1025, 254] on li "Update Promotional Discount" at bounding box center [1088, 257] width 192 height 24
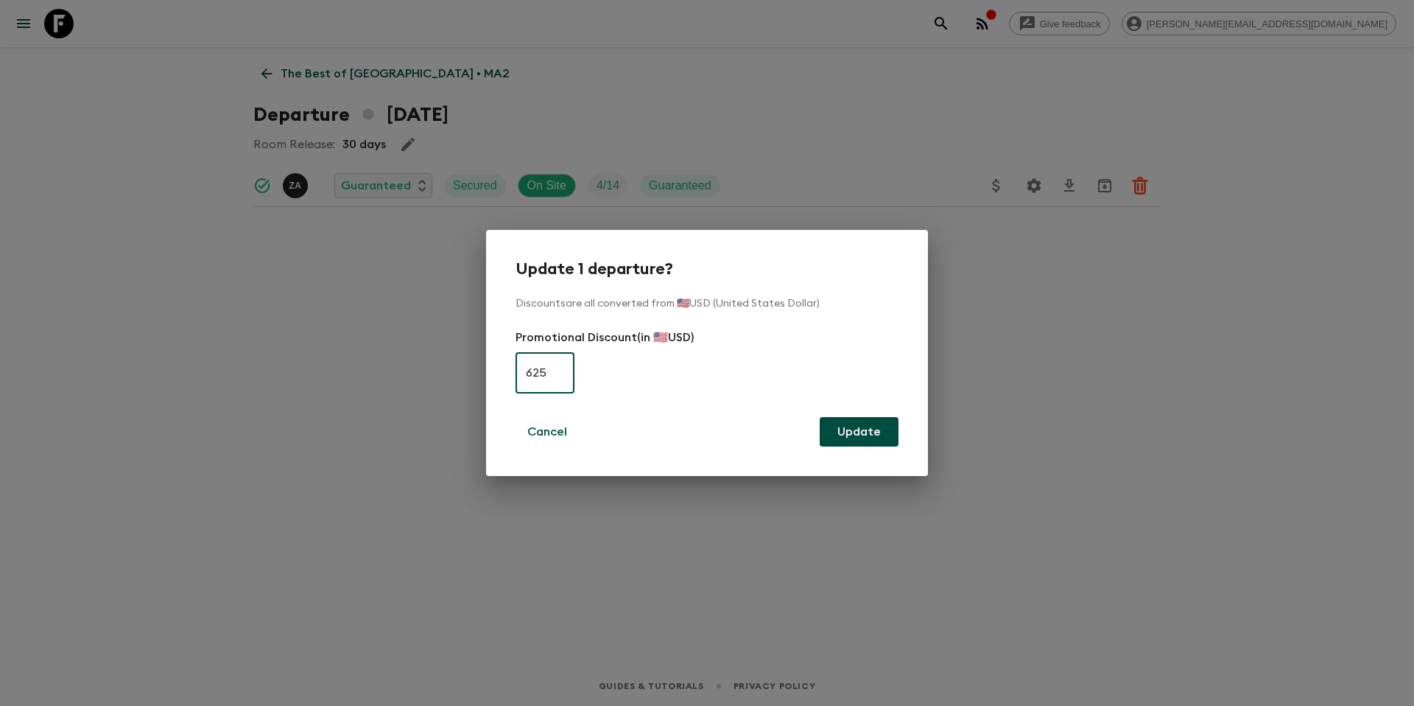
click at [541, 373] on input "625" at bounding box center [545, 372] width 59 height 41
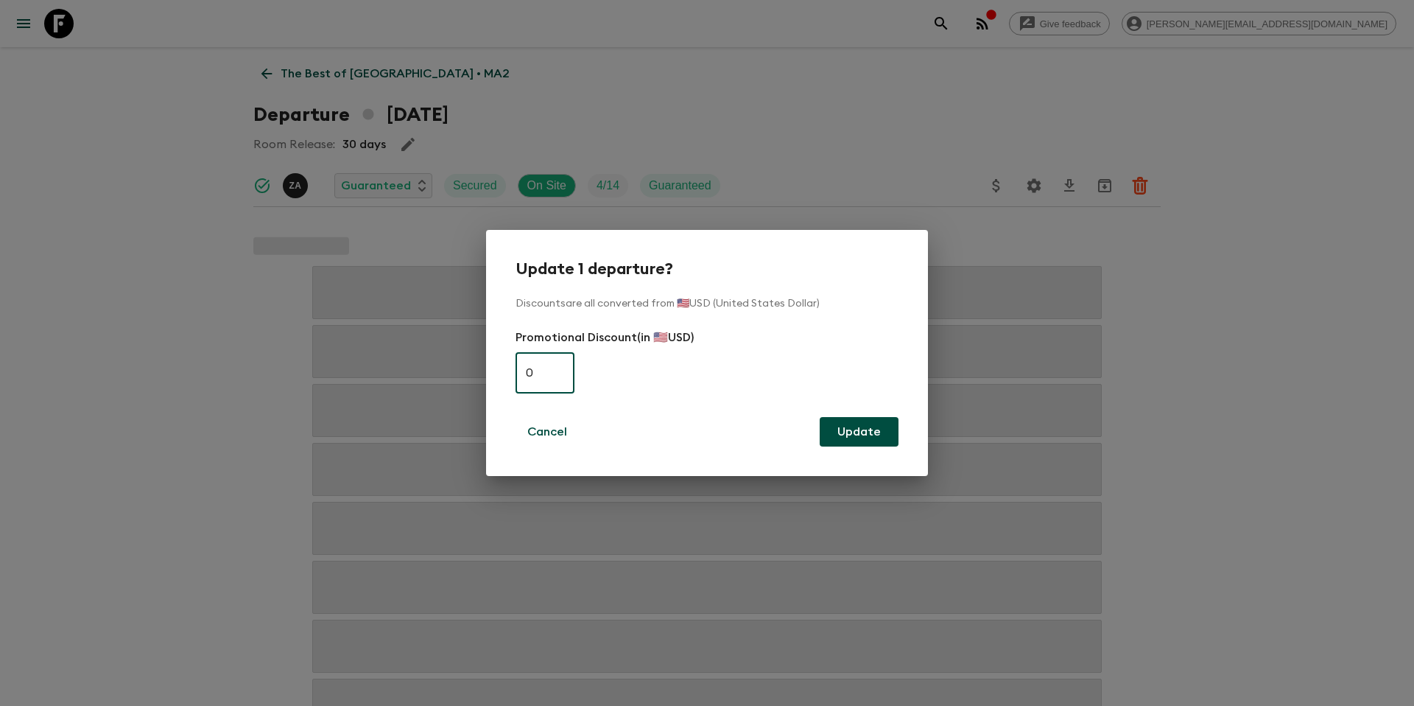
type input "0"
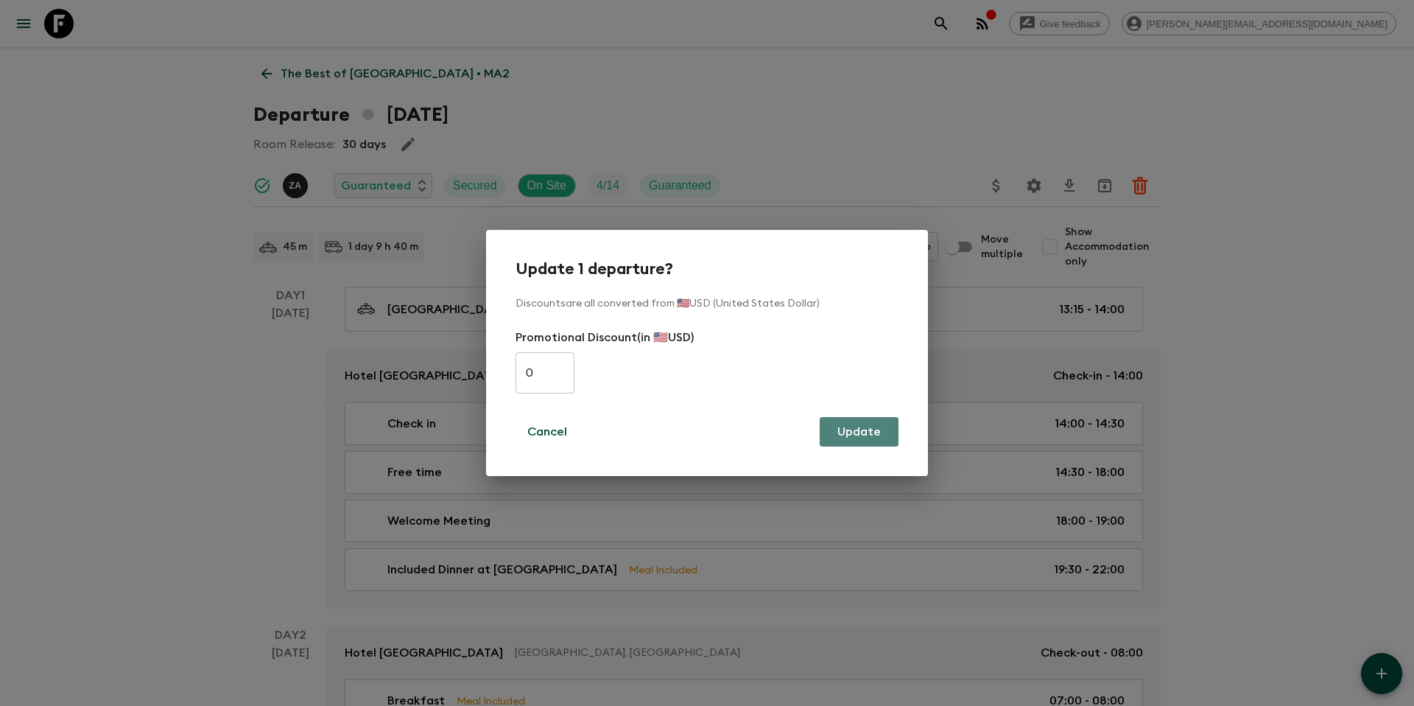
click at [870, 437] on button "Update" at bounding box center [859, 431] width 79 height 29
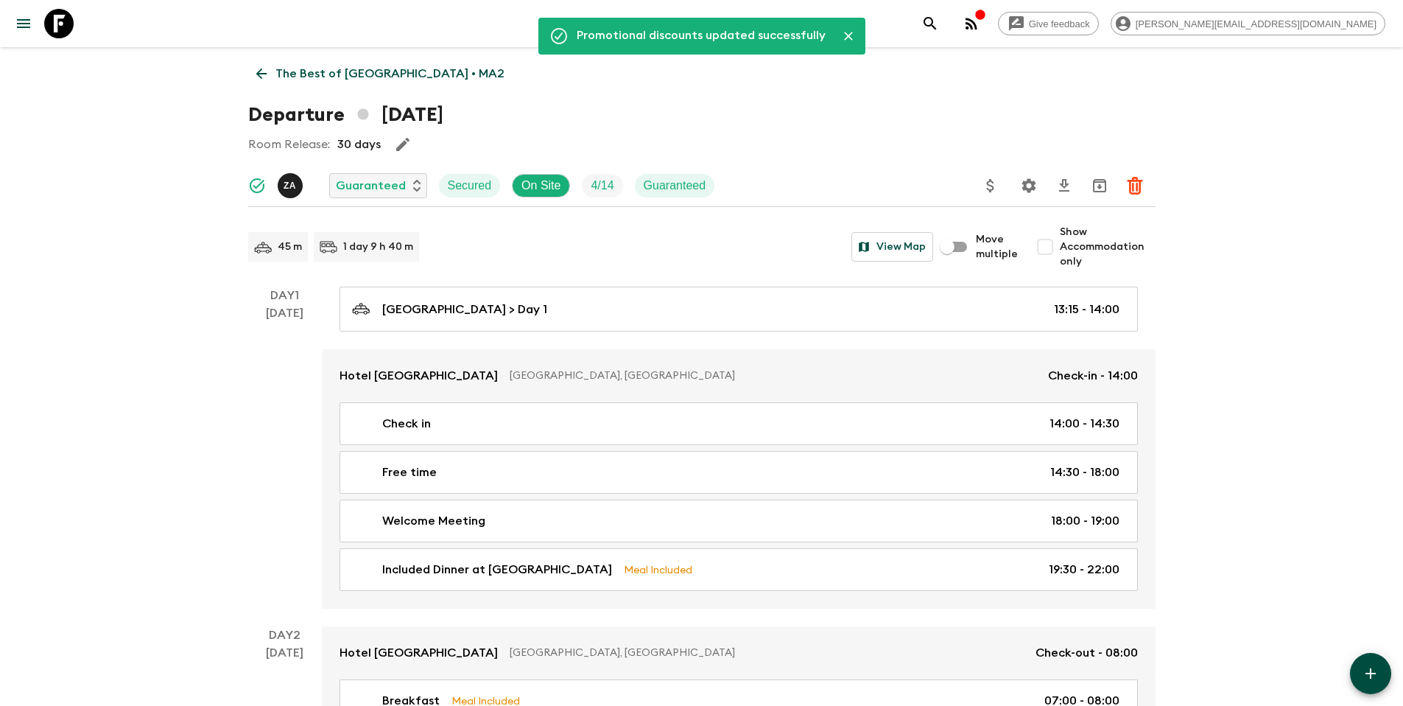
click at [377, 77] on p "The Best of [GEOGRAPHIC_DATA] • MA2" at bounding box center [389, 74] width 229 height 18
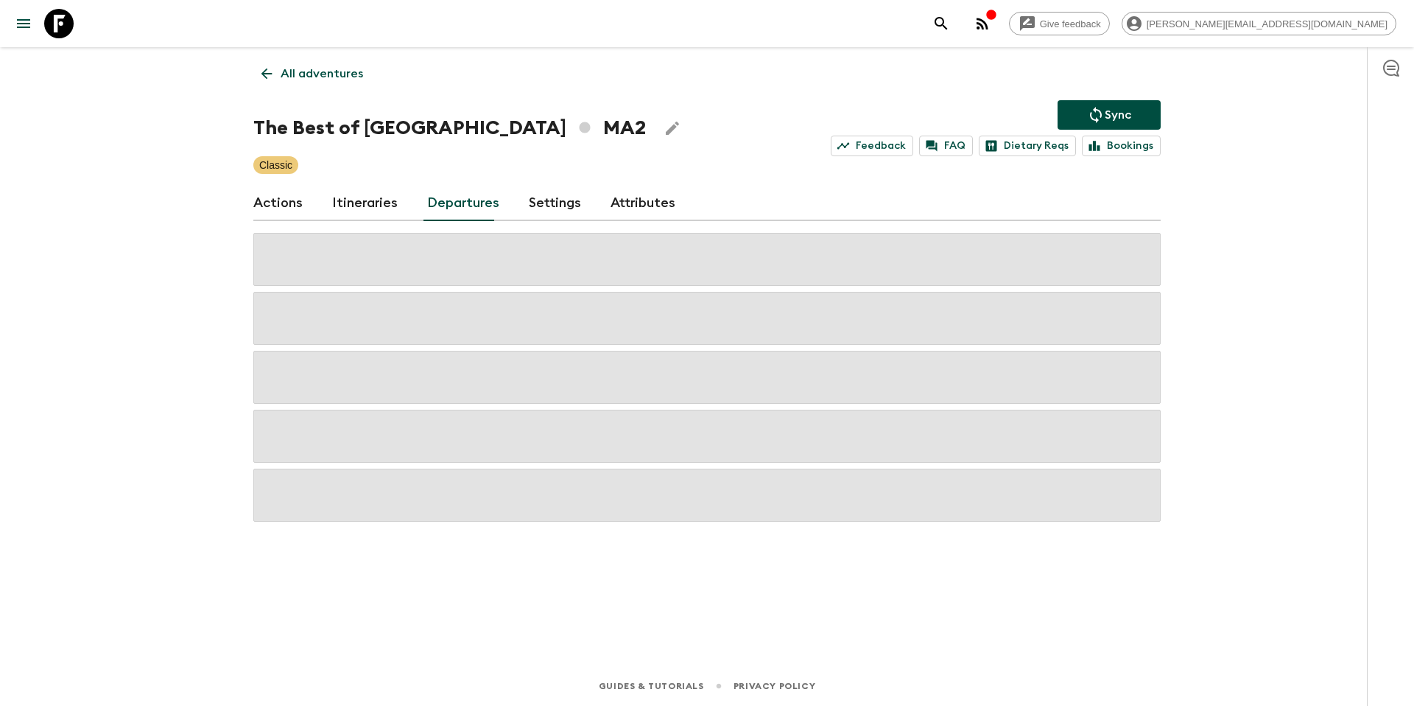
click at [1100, 116] on icon "Sync adventure departures to the booking engine" at bounding box center [1096, 115] width 12 height 16
